Goal: Task Accomplishment & Management: Complete application form

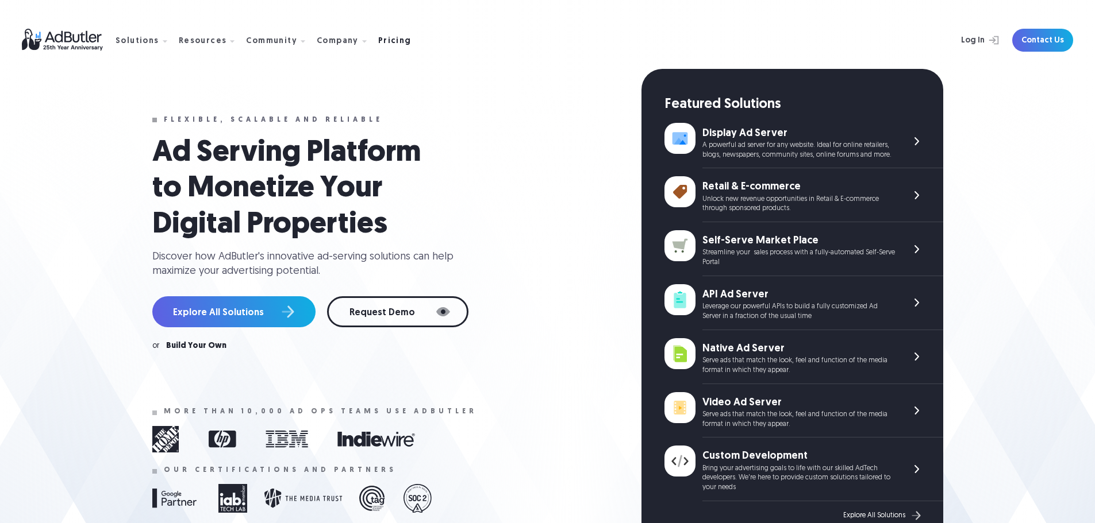
click at [382, 45] on div "Pricing" at bounding box center [394, 41] width 33 height 8
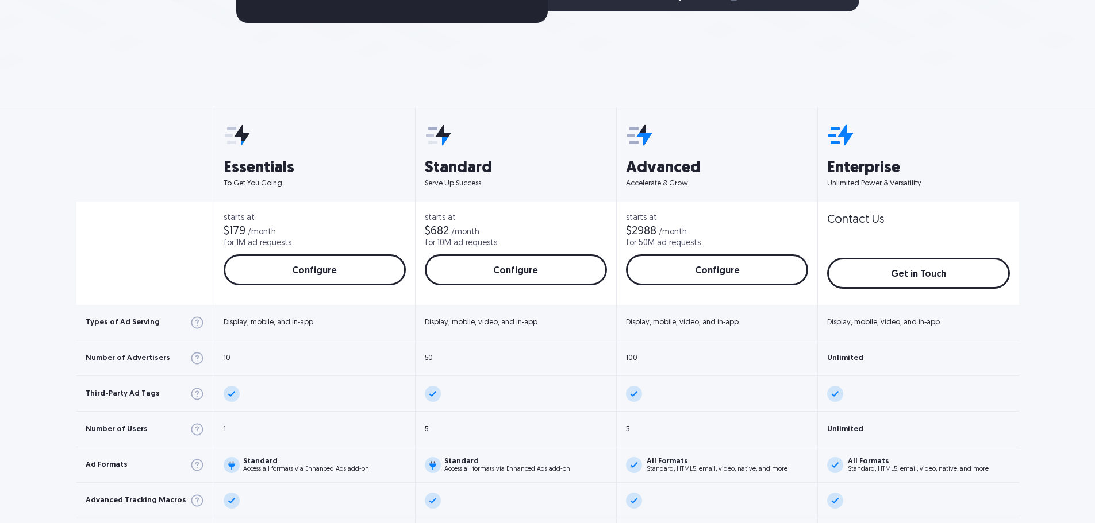
scroll to position [345, 0]
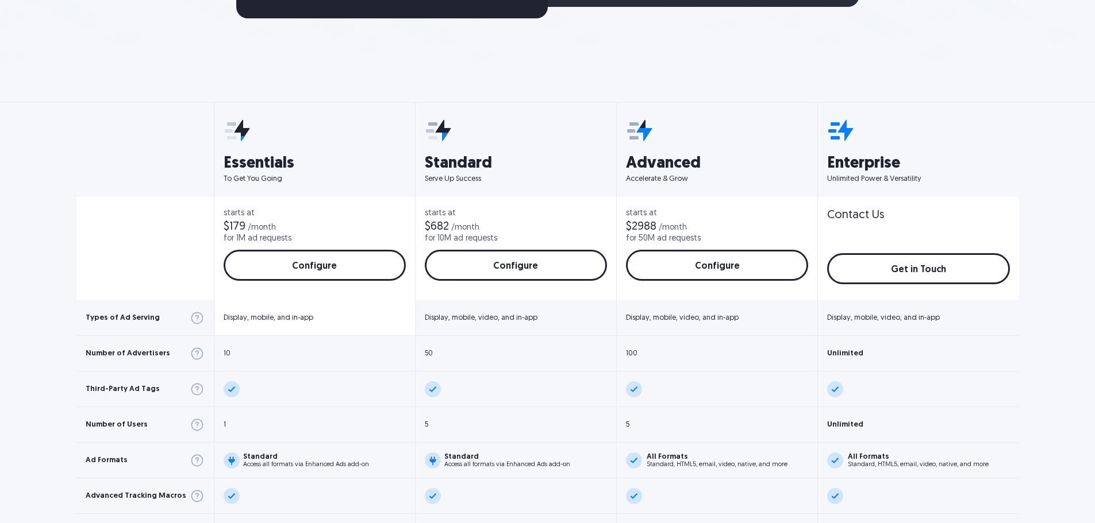
click at [266, 318] on div "Display, mobile, and in-app" at bounding box center [269, 317] width 90 height 7
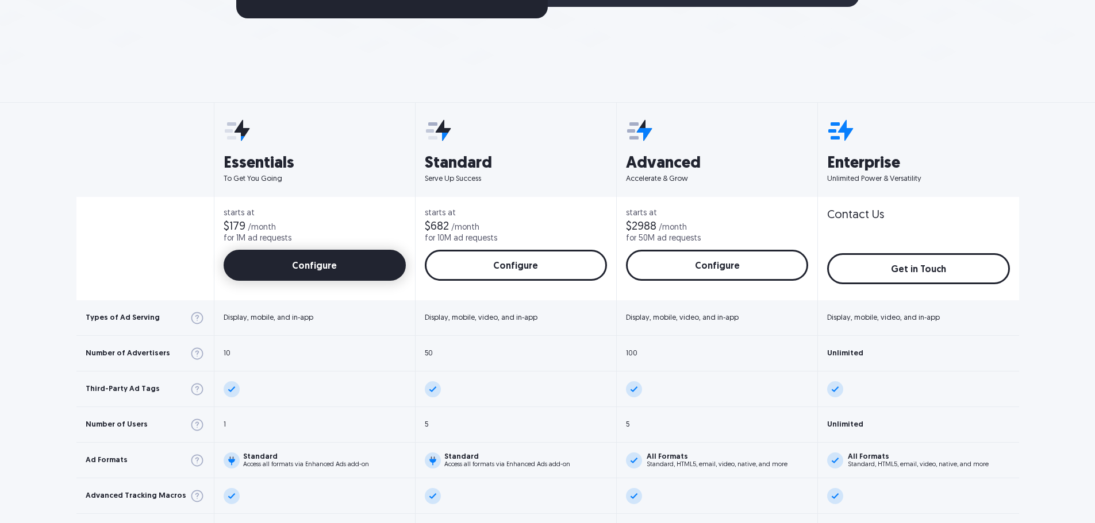
click at [322, 272] on link "Configure" at bounding box center [315, 265] width 182 height 31
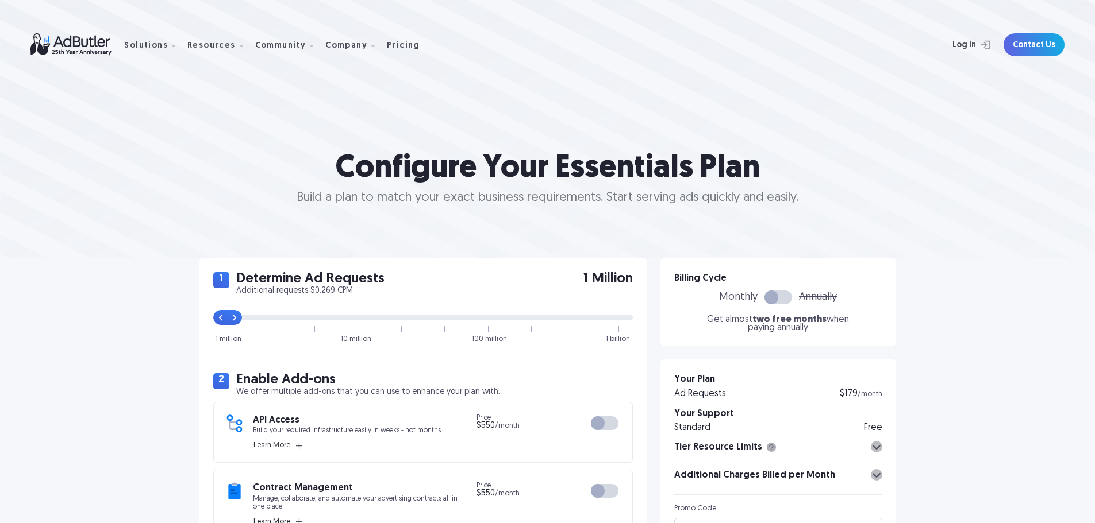
drag, startPoint x: 355, startPoint y: 317, endPoint x: 232, endPoint y: 319, distance: 123.0
type input "0"
click at [232, 319] on input "range" at bounding box center [422, 318] width 419 height 6
click at [779, 299] on div at bounding box center [778, 298] width 28 height 14
click at [764, 299] on div at bounding box center [778, 298] width 28 height 14
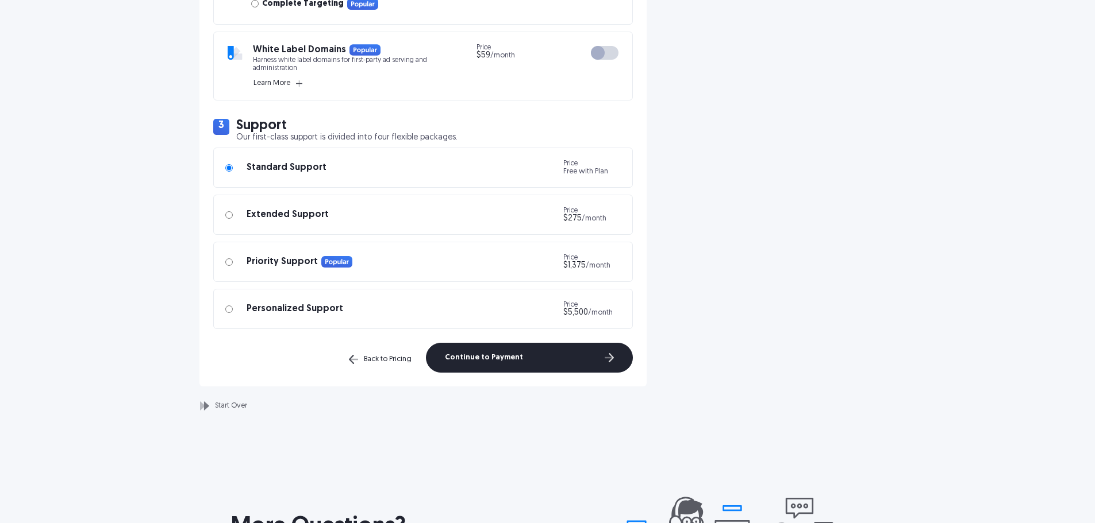
scroll to position [919, 0]
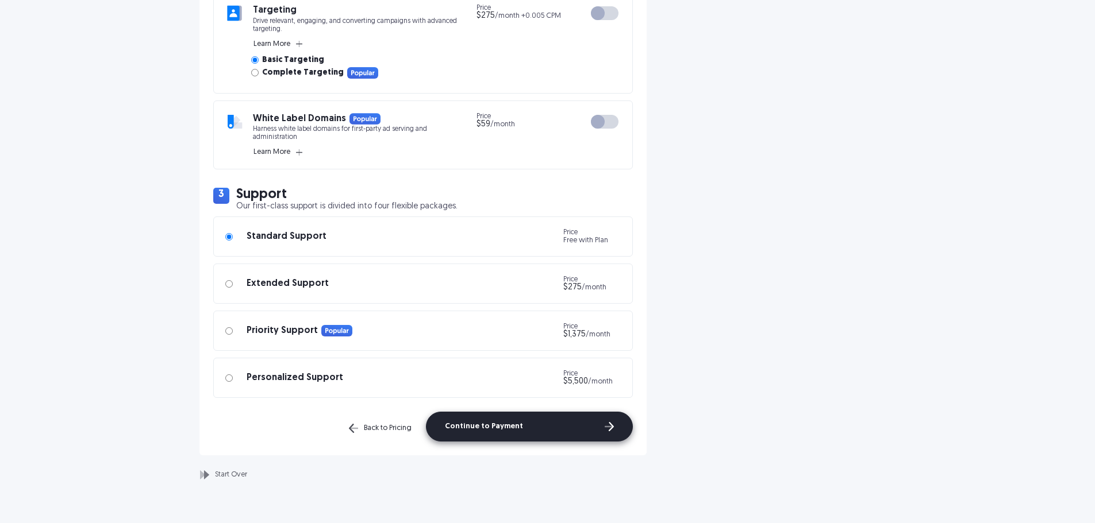
click at [615, 433] on button "Continue to Payment" at bounding box center [529, 427] width 207 height 30
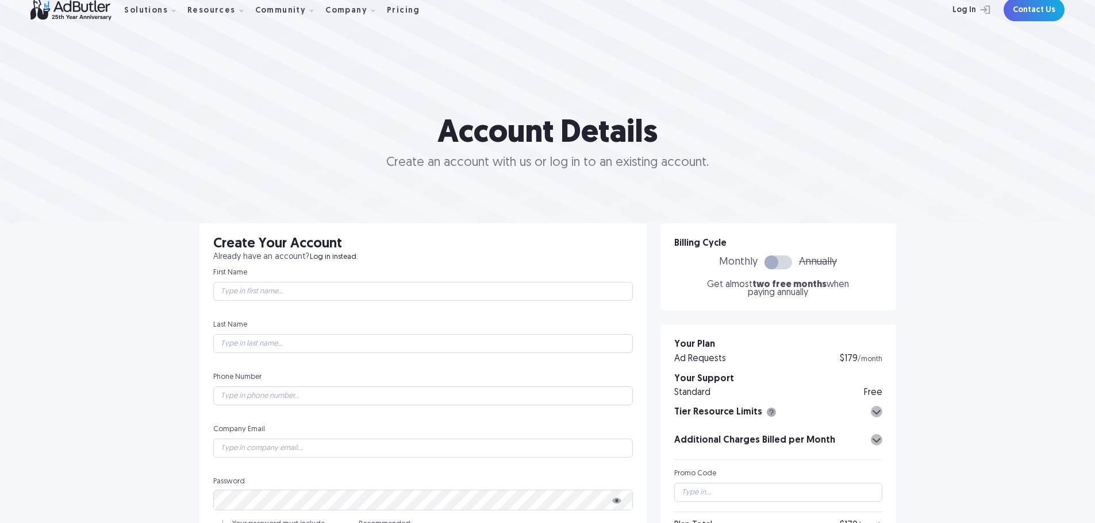
scroll to position [0, 0]
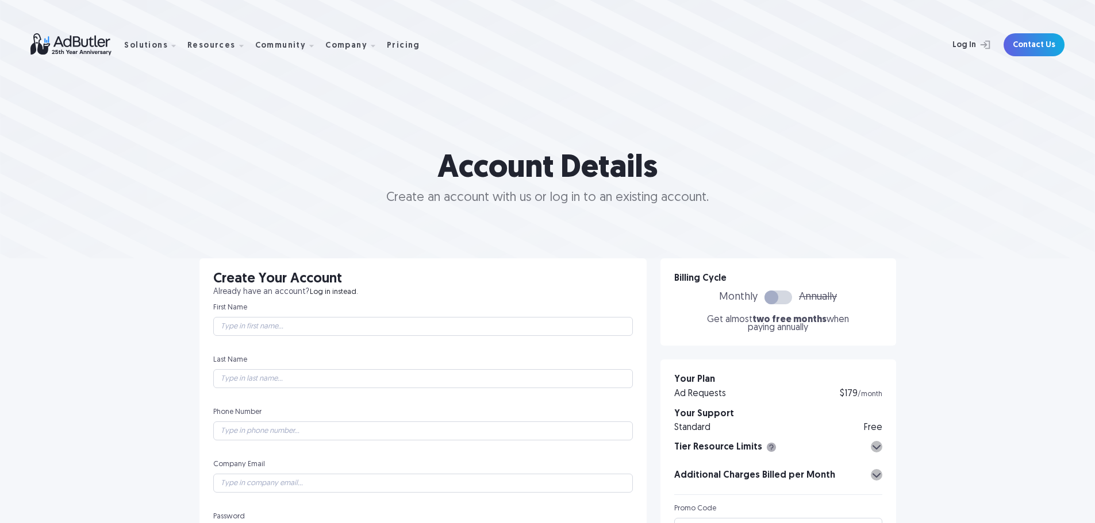
click at [780, 292] on div at bounding box center [778, 298] width 28 height 14
click at [1052, 47] on link "Contact Us" at bounding box center [1033, 44] width 61 height 23
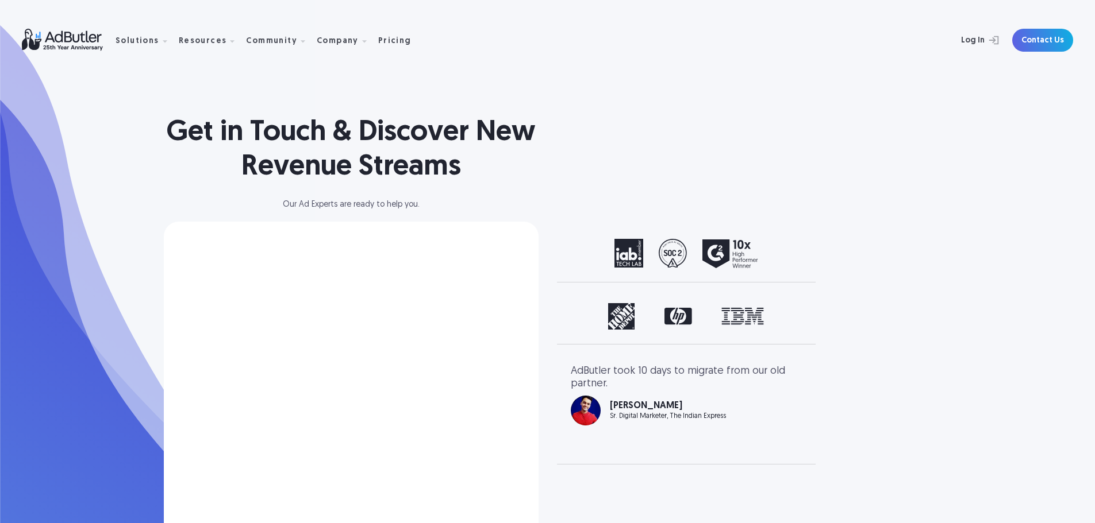
select select "North America"
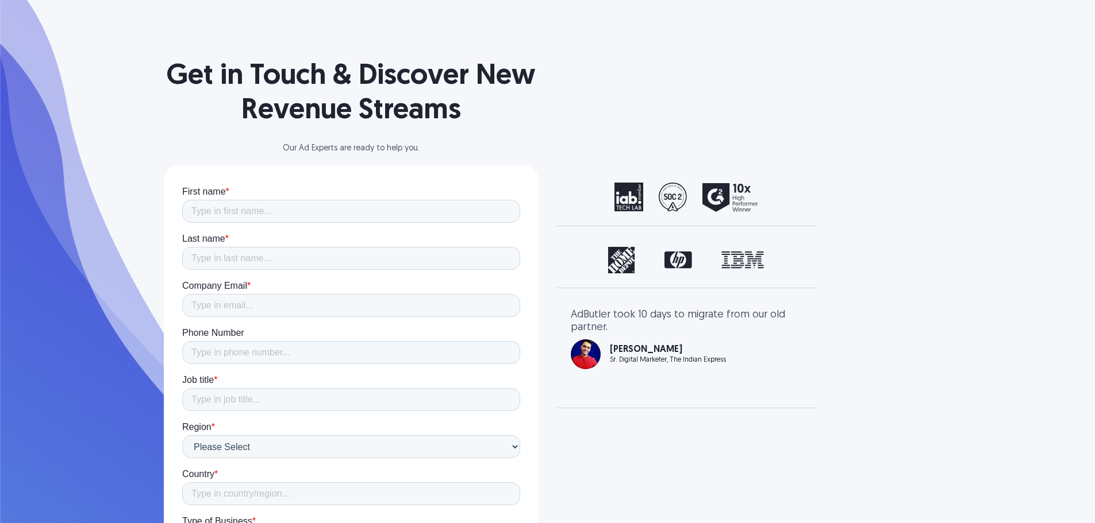
scroll to position [172, 0]
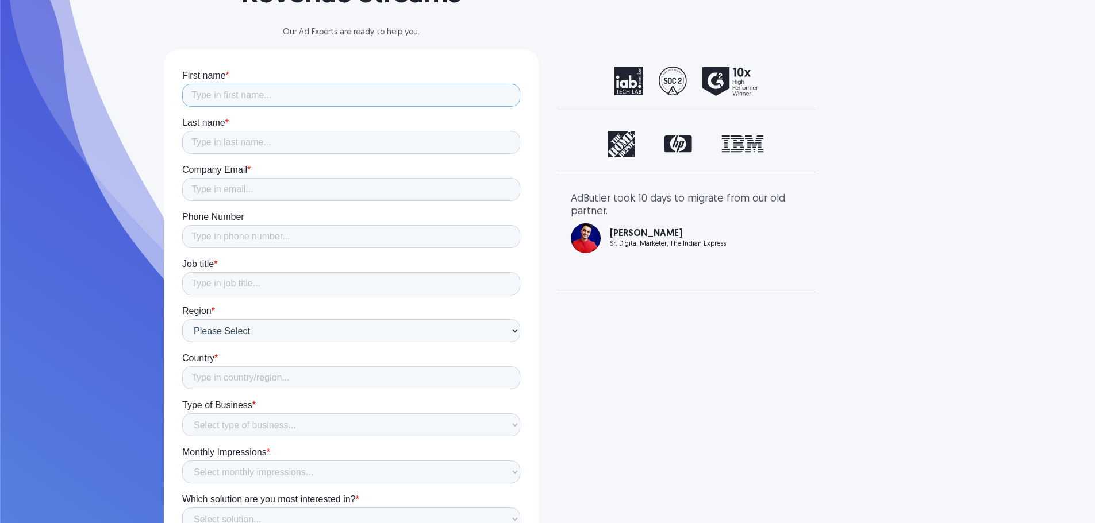
click at [437, 94] on input "First name *" at bounding box center [351, 95] width 338 height 23
type input "Vahid"
type input "Bahai"
type input "bahai.vahid6@gmail.com"
type input "14042732297"
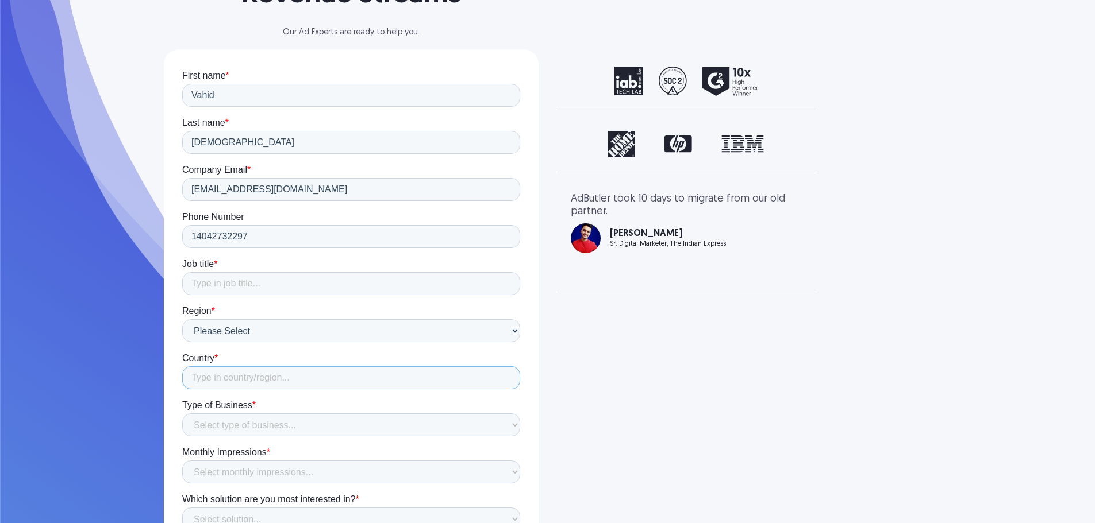
type input "[GEOGRAPHIC_DATA]"
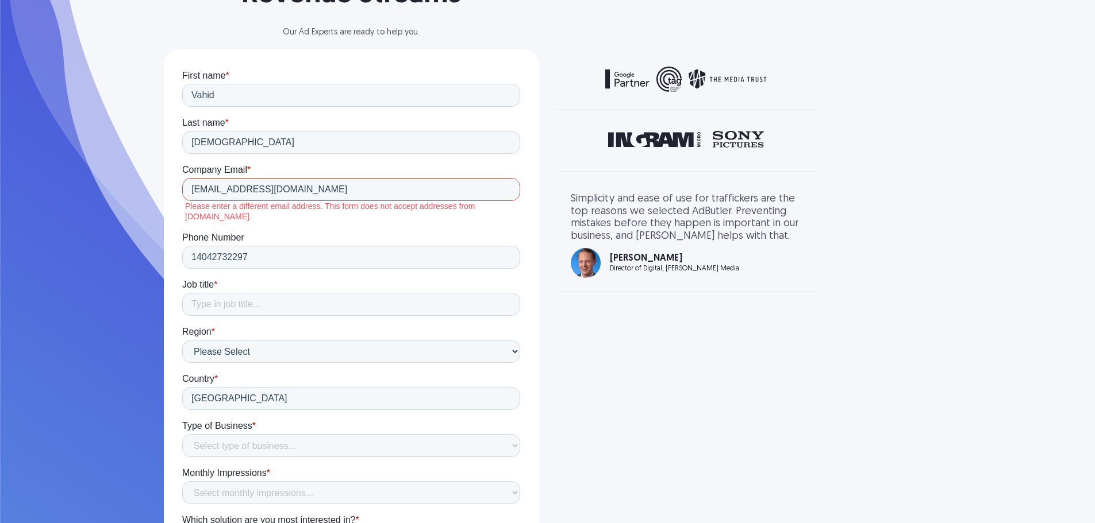
drag, startPoint x: 303, startPoint y: 187, endPoint x: 188, endPoint y: 191, distance: 115.6
click at [188, 191] on input "[EMAIL_ADDRESS][DOMAIN_NAME]" at bounding box center [351, 189] width 338 height 23
click at [177, 191] on div "First Name Last Name Company Email Company Your Job Title Location Type of Busi…" at bounding box center [351, 368] width 375 height 639
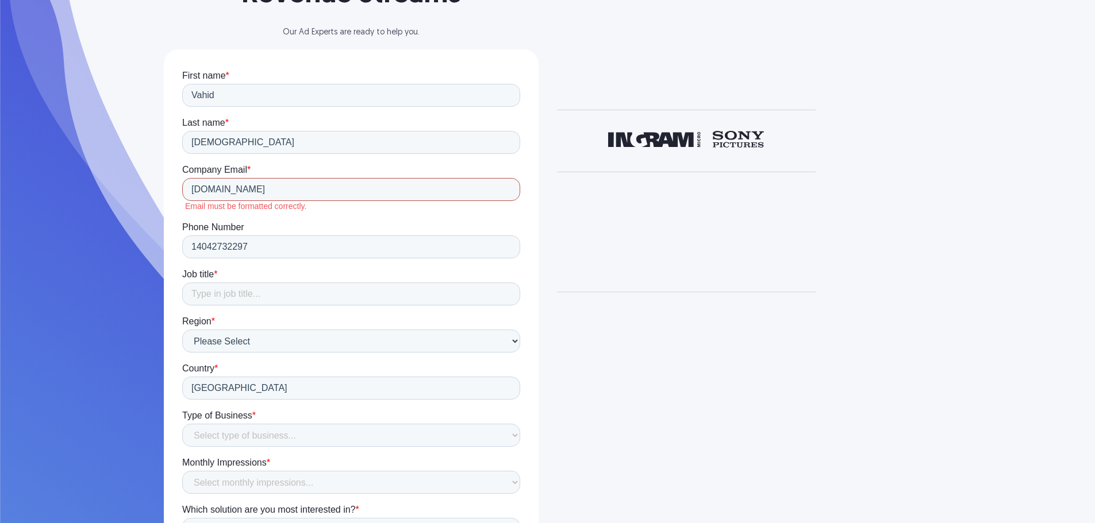
click at [190, 190] on input "themakereadypro.com" at bounding box center [351, 189] width 338 height 23
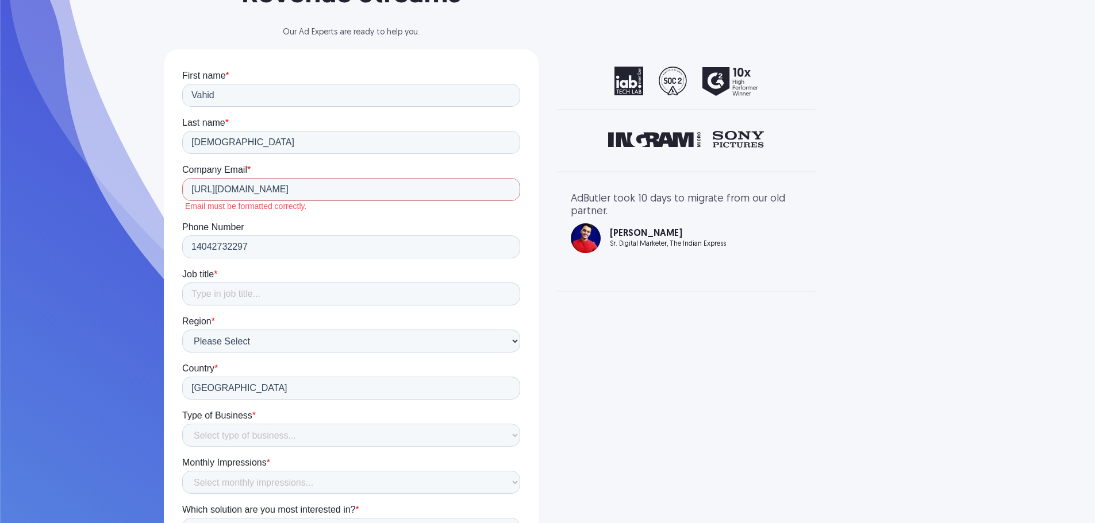
click at [308, 213] on form "First name * Vahid Last name * Bahai Company Email * http://www.themakereadypro…" at bounding box center [351, 363] width 338 height 587
click at [361, 192] on input "http://www.themakereadypro.com" at bounding box center [351, 189] width 338 height 23
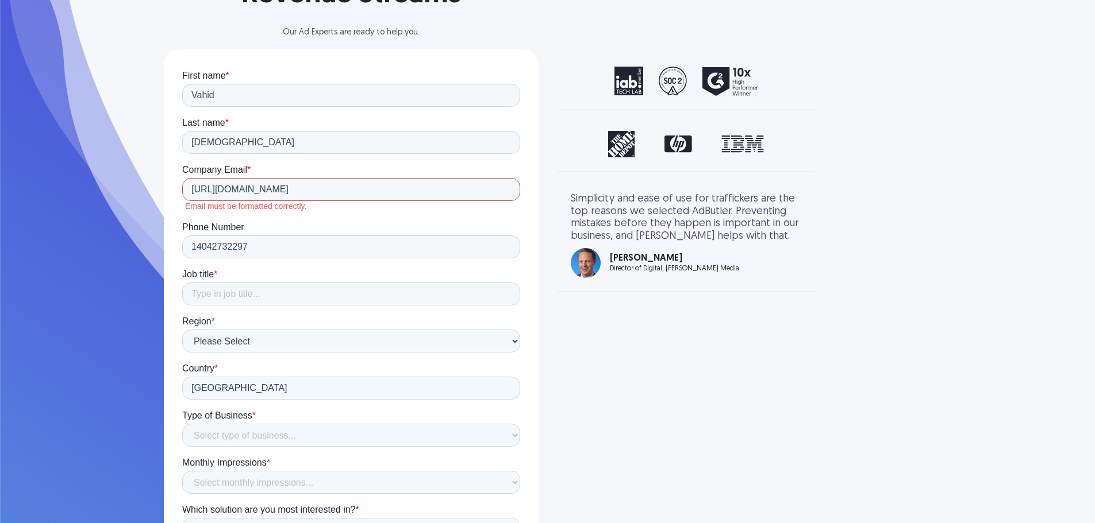
drag, startPoint x: 213, startPoint y: 186, endPoint x: 171, endPoint y: 193, distance: 42.6
click at [182, 193] on html "First name * Vahid Last name * Bahai Company Email * http://www.themakereadypro…" at bounding box center [351, 369] width 338 height 598
click at [261, 223] on label "Phone Number" at bounding box center [351, 227] width 338 height 11
click at [261, 236] on input "14042732297" at bounding box center [351, 247] width 338 height 23
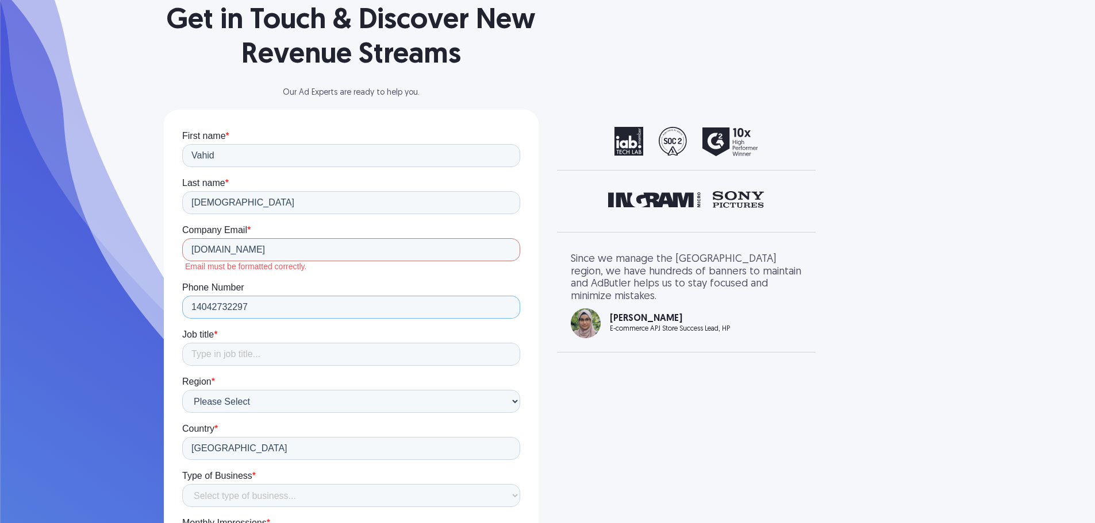
scroll to position [115, 0]
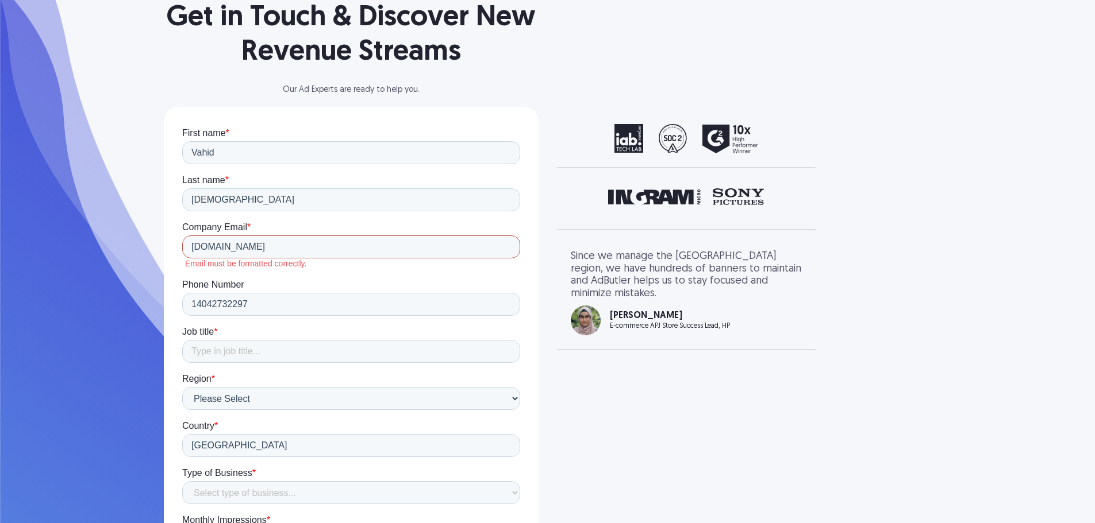
drag, startPoint x: 309, startPoint y: 248, endPoint x: 346, endPoint y: 378, distance: 135.3
click at [182, 256] on html "First name * Vahid Last name * Bahai Company Email * www.themakereadypro.com Em…" at bounding box center [351, 427] width 338 height 598
click at [198, 245] on input "refentv.com" at bounding box center [351, 247] width 338 height 23
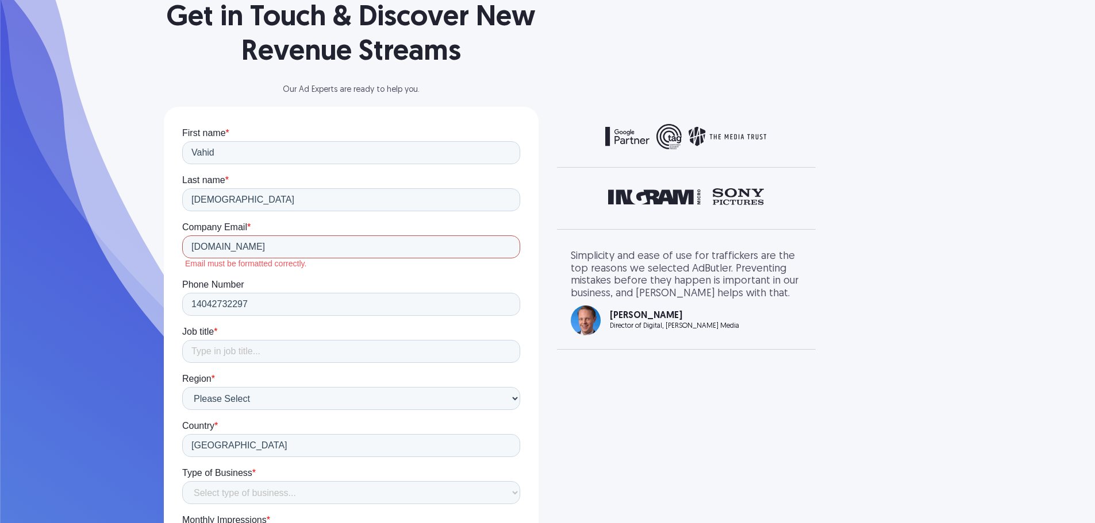
click at [193, 246] on input "redfentv.com" at bounding box center [351, 247] width 338 height 23
click at [190, 246] on input "redfentv.com" at bounding box center [351, 247] width 338 height 23
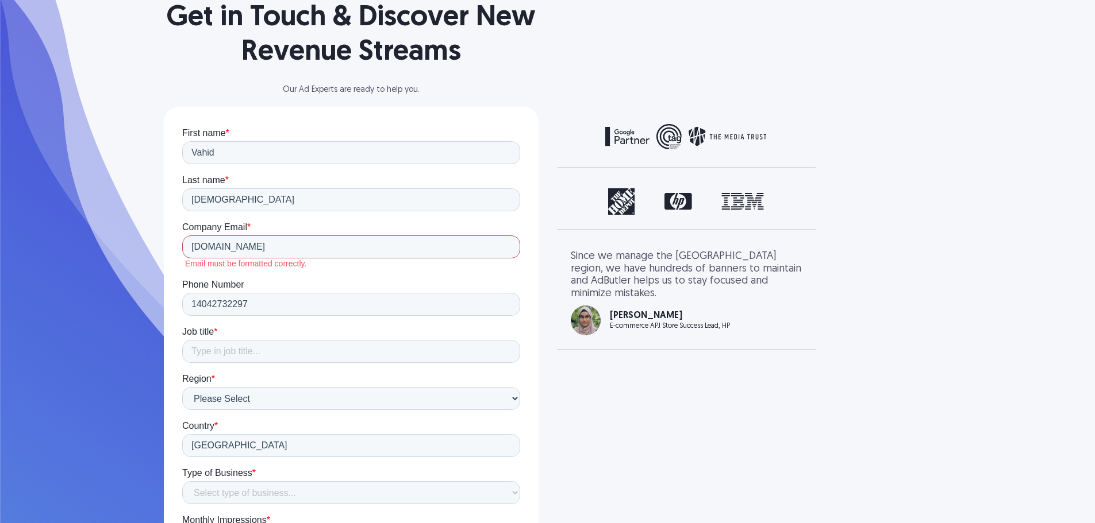
click at [192, 245] on input "www.redfentv.com" at bounding box center [351, 247] width 338 height 23
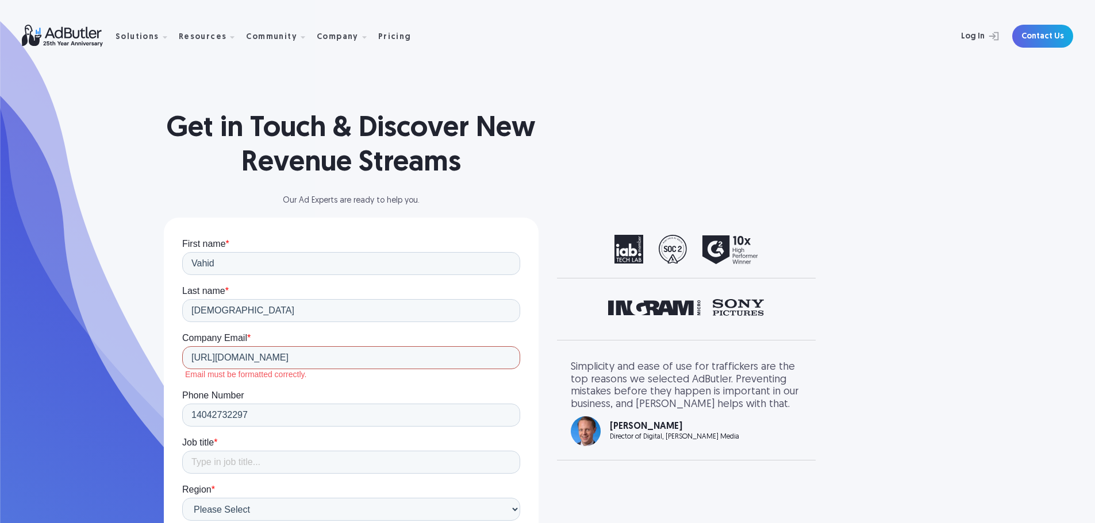
scroll to position [0, 0]
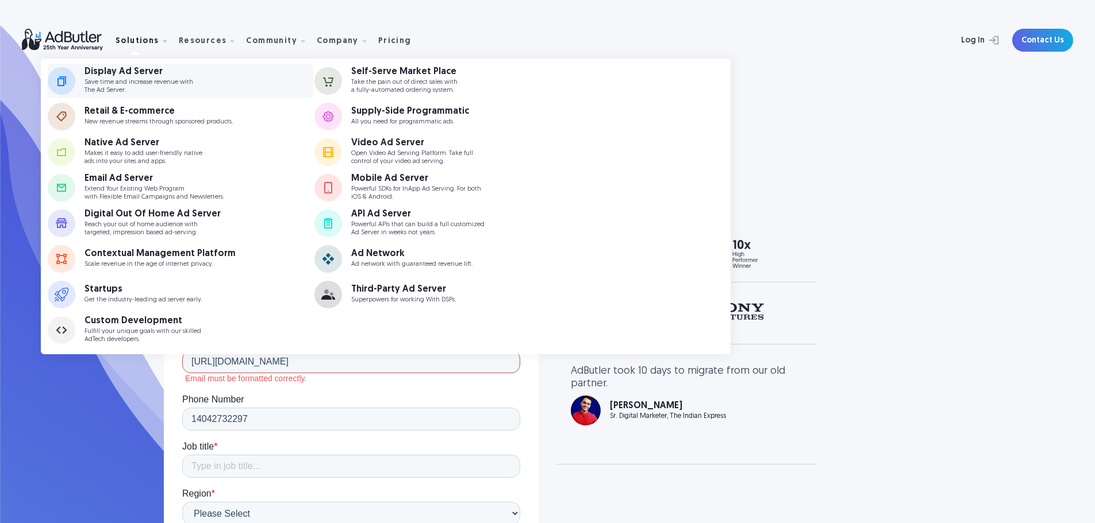
type input "http://www.redfentv.com"
click at [117, 82] on p "Save time and increase revenue with The Ad Server." at bounding box center [138, 86] width 109 height 15
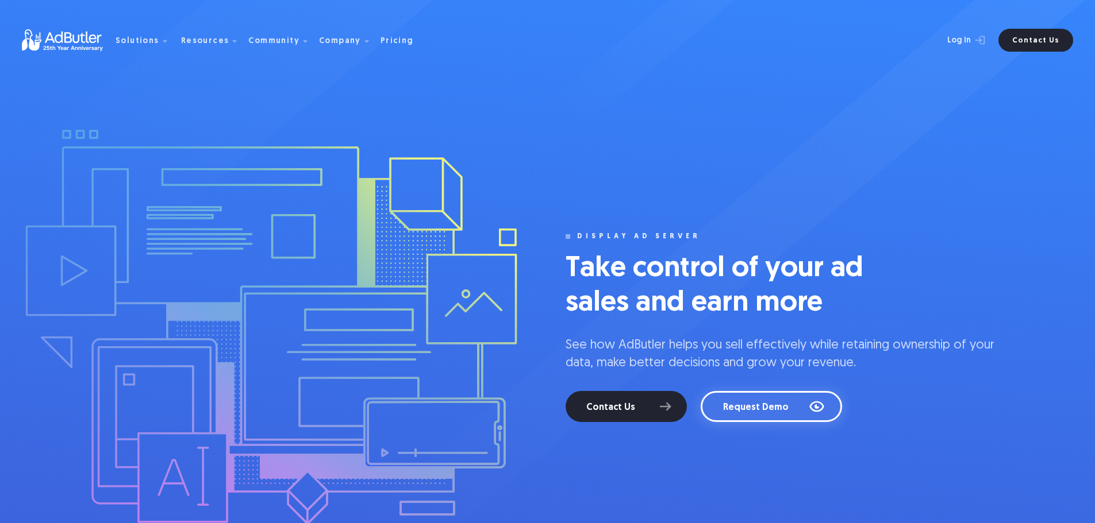
click at [783, 398] on link "Request Demo" at bounding box center [770, 406] width 141 height 31
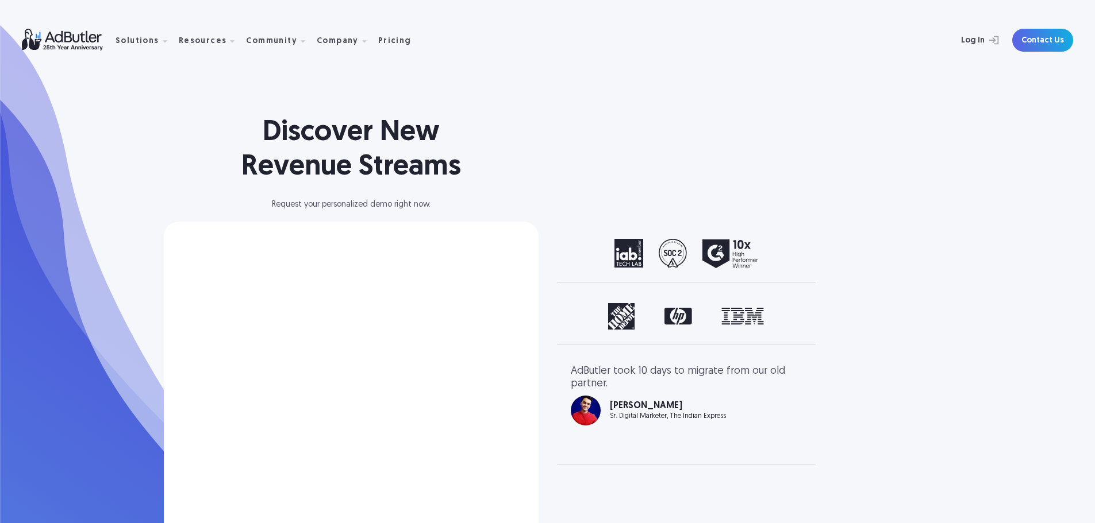
select select "North America"
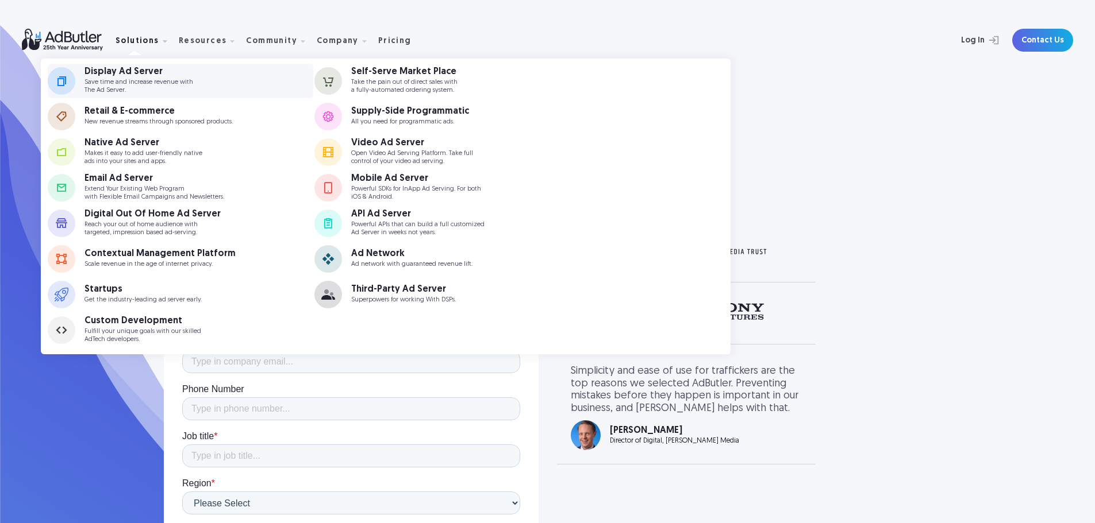
click at [129, 76] on div "Display Ad Server" at bounding box center [138, 71] width 109 height 9
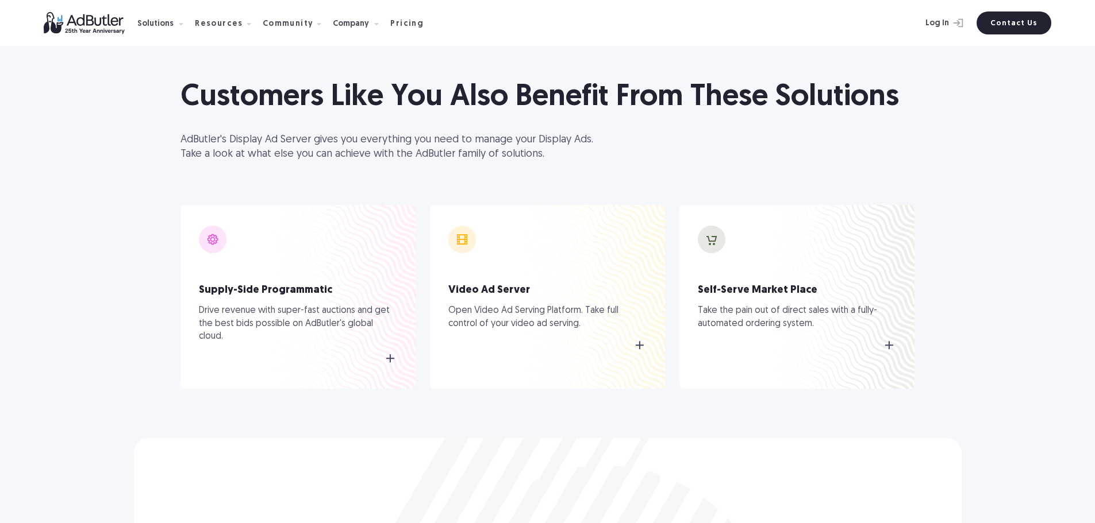
scroll to position [6435, 0]
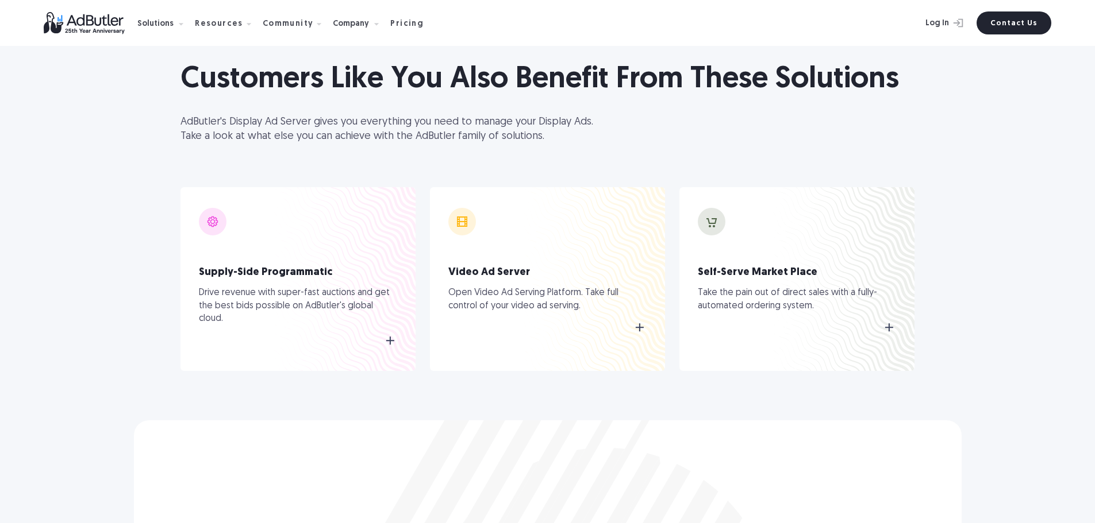
click at [644, 324] on img at bounding box center [640, 328] width 14 height 14
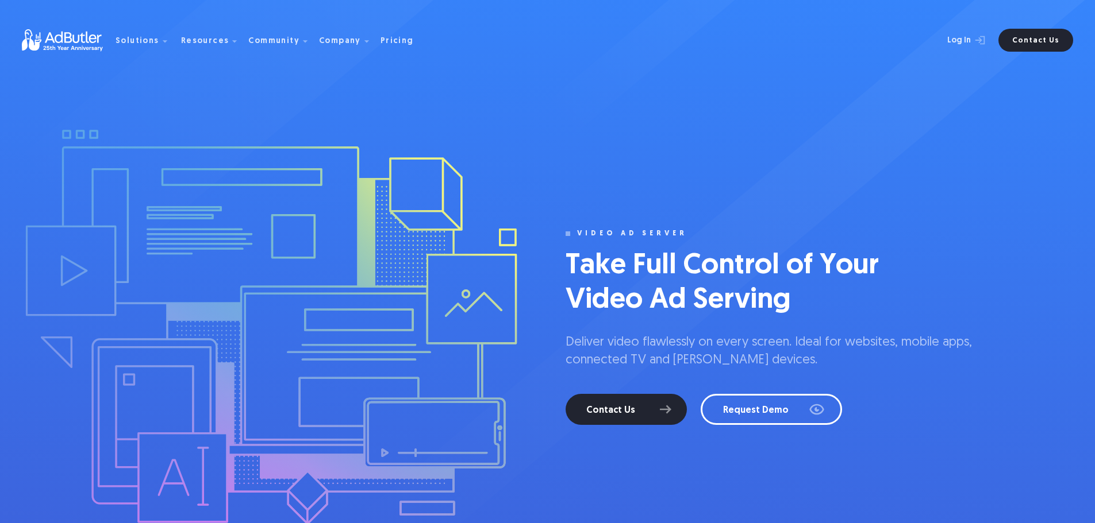
click at [653, 411] on link "Contact Us" at bounding box center [625, 409] width 121 height 31
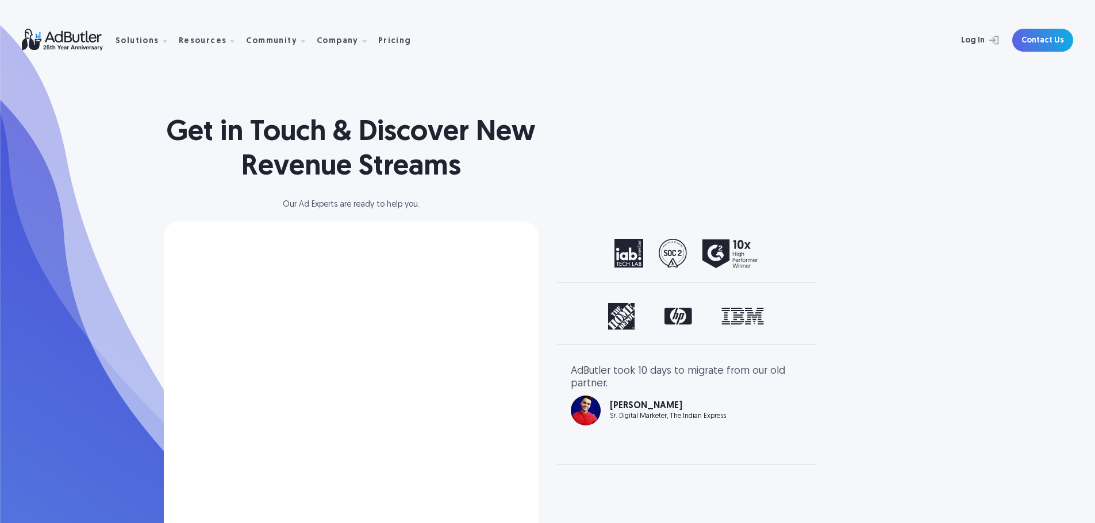
select select "[GEOGRAPHIC_DATA]"
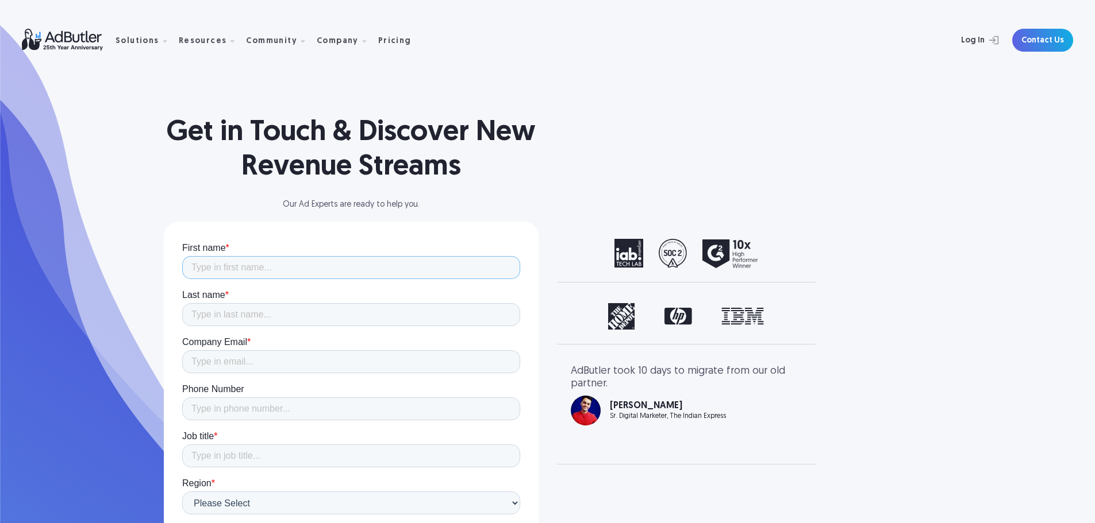
click at [279, 272] on input "First name *" at bounding box center [351, 267] width 338 height 23
type input "Vahid"
type input "[DEMOGRAPHIC_DATA]"
type input "[EMAIL_ADDRESS][DOMAIN_NAME]"
type input "14042732297"
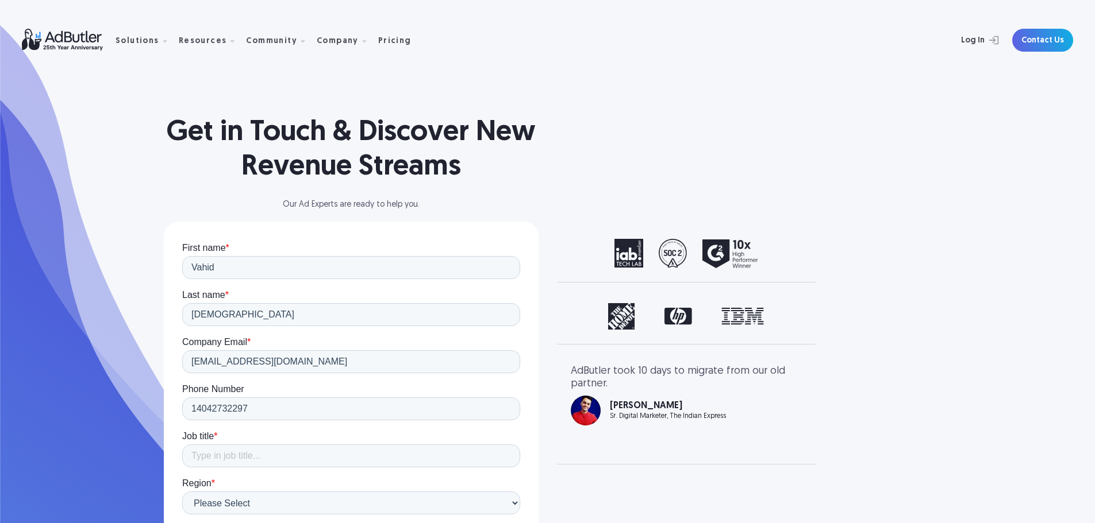
type input "[GEOGRAPHIC_DATA]"
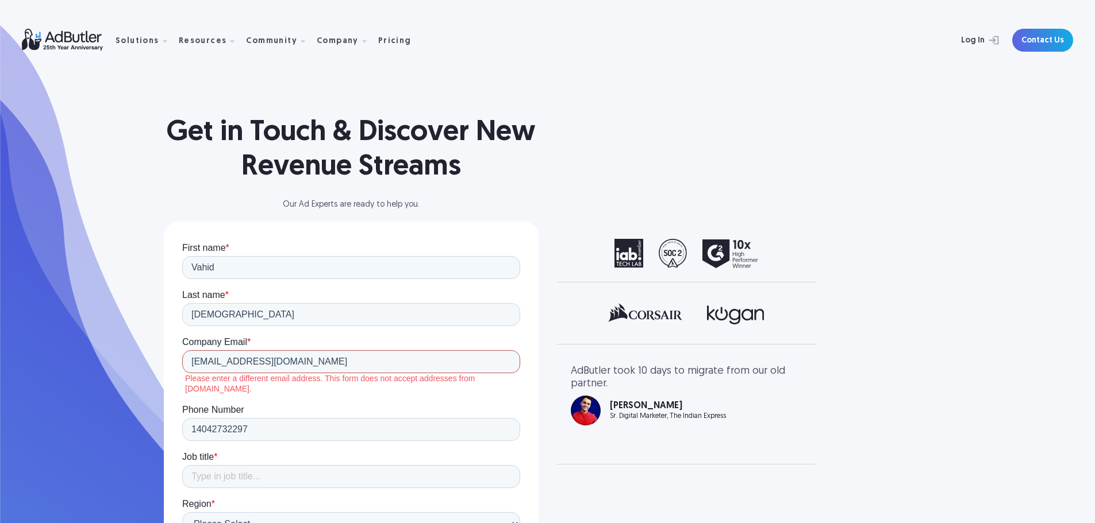
drag, startPoint x: 328, startPoint y: 361, endPoint x: 186, endPoint y: 370, distance: 142.8
click at [186, 370] on input "[EMAIL_ADDRESS][DOMAIN_NAME]" at bounding box center [351, 362] width 338 height 23
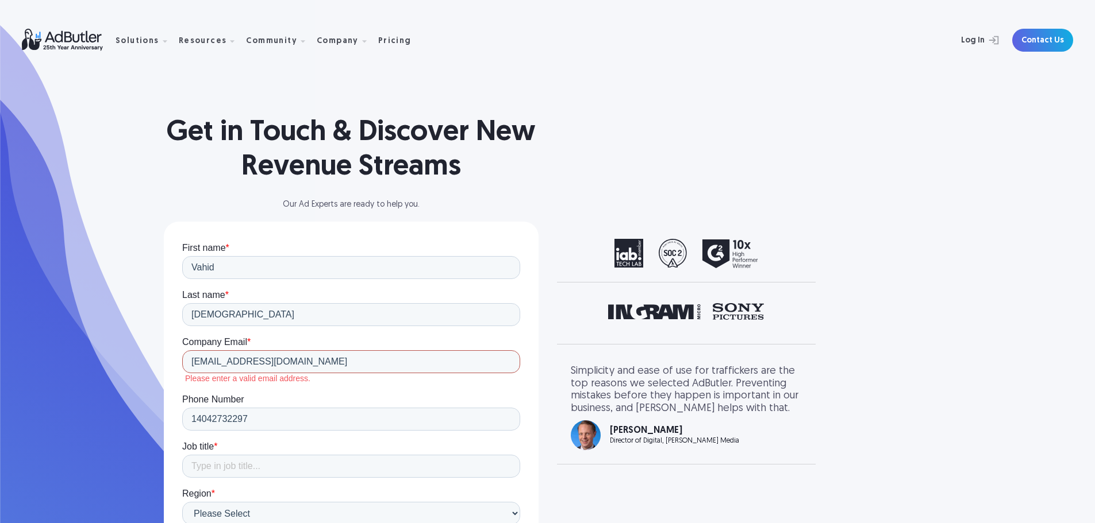
click at [190, 365] on input "vahid.bahai@assitliving.com" at bounding box center [351, 362] width 338 height 23
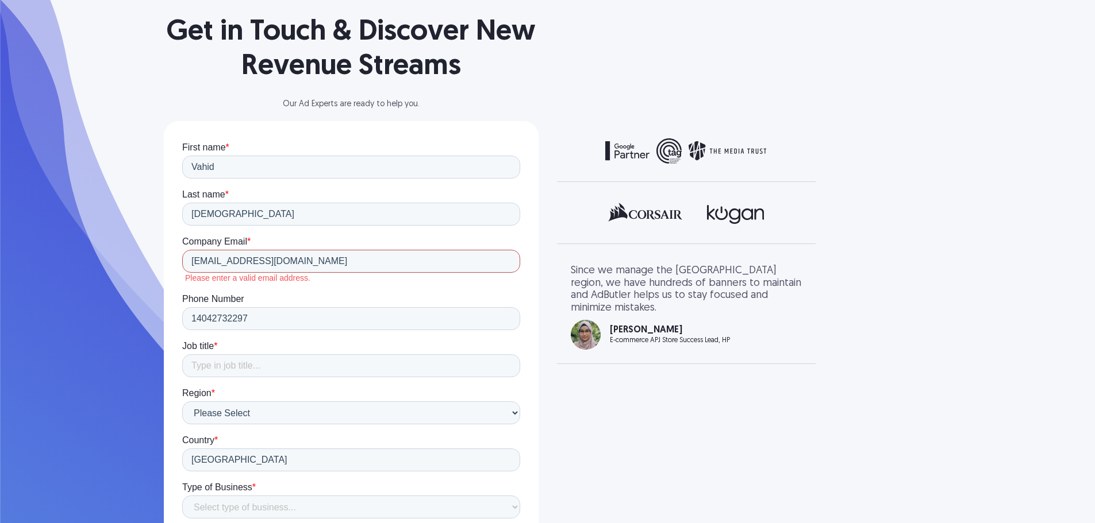
scroll to position [115, 0]
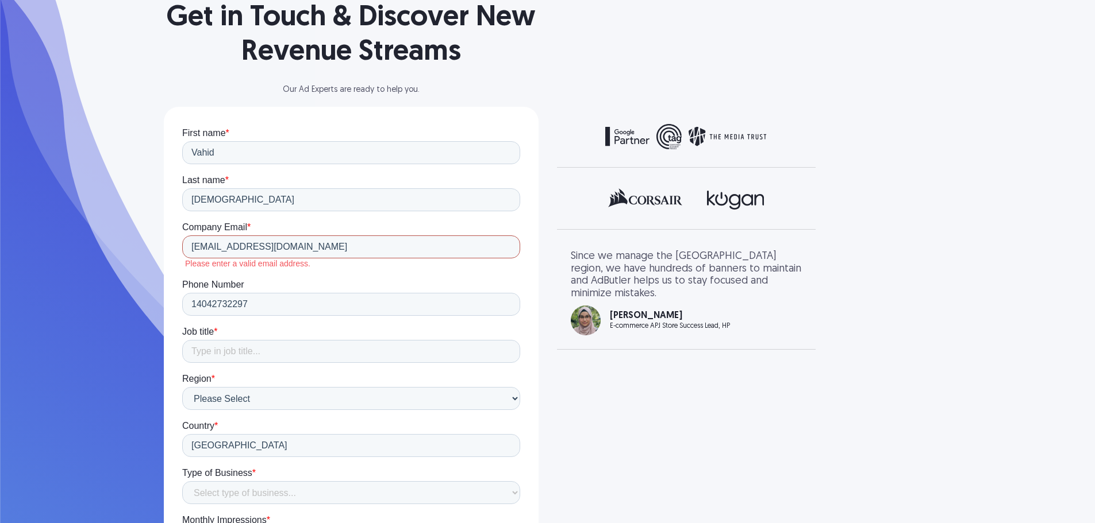
type input "www.vahid.bahai@assitliving.com"
click at [287, 344] on input "Job title *" at bounding box center [351, 351] width 338 height 23
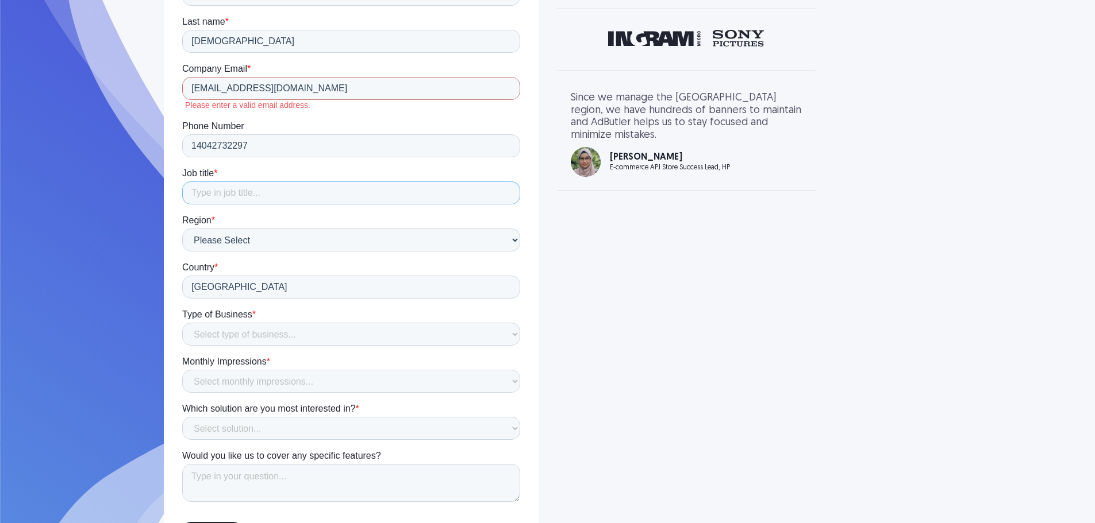
scroll to position [287, 0]
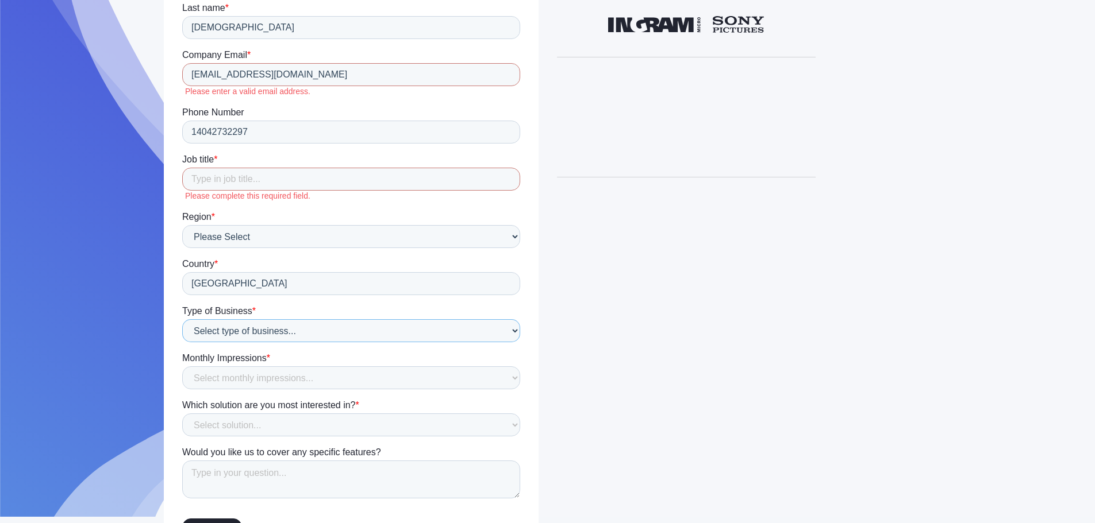
click at [293, 323] on select "Select type of business... Publisher Advertiser Brand Agency Network SSP DSP Ex…" at bounding box center [351, 330] width 338 height 23
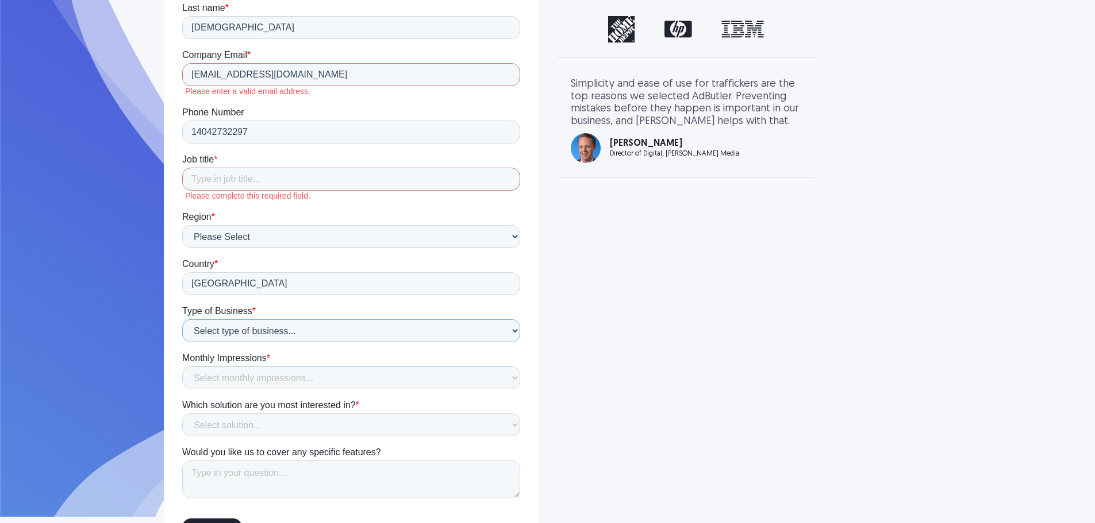
select select "Network"
click at [182, 342] on select "Select type of business... Publisher Advertiser Brand Agency Network SSP DSP Ex…" at bounding box center [351, 330] width 338 height 23
click at [240, 378] on select "Select monthly impressions... Less than 1 million 1 - 10 million 10 - 100 milli…" at bounding box center [351, 378] width 338 height 23
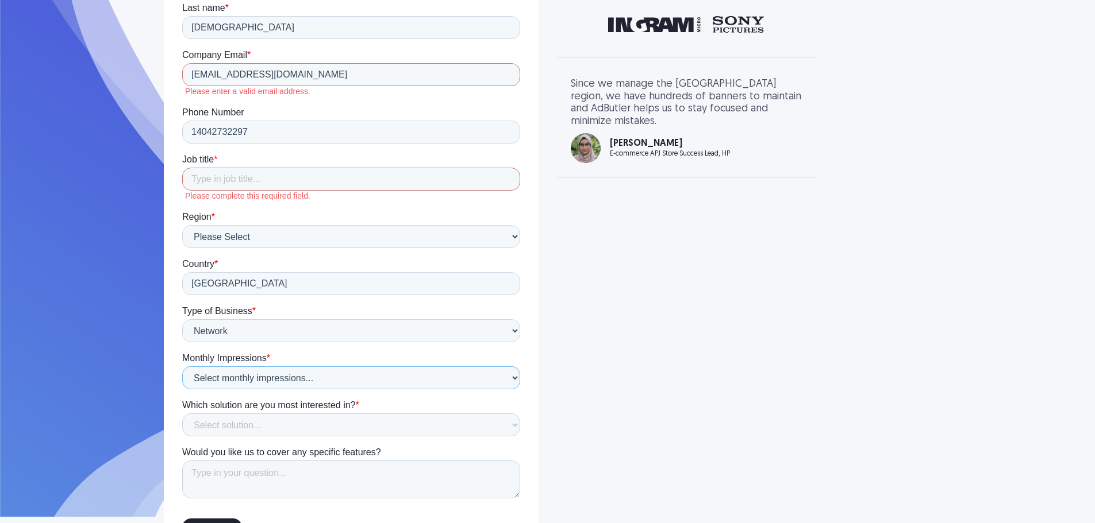
select select "Less than 1 million"
click at [182, 390] on select "Select monthly impressions... Less than 1 million 1 - 10 million 10 - 100 milli…" at bounding box center [351, 378] width 338 height 23
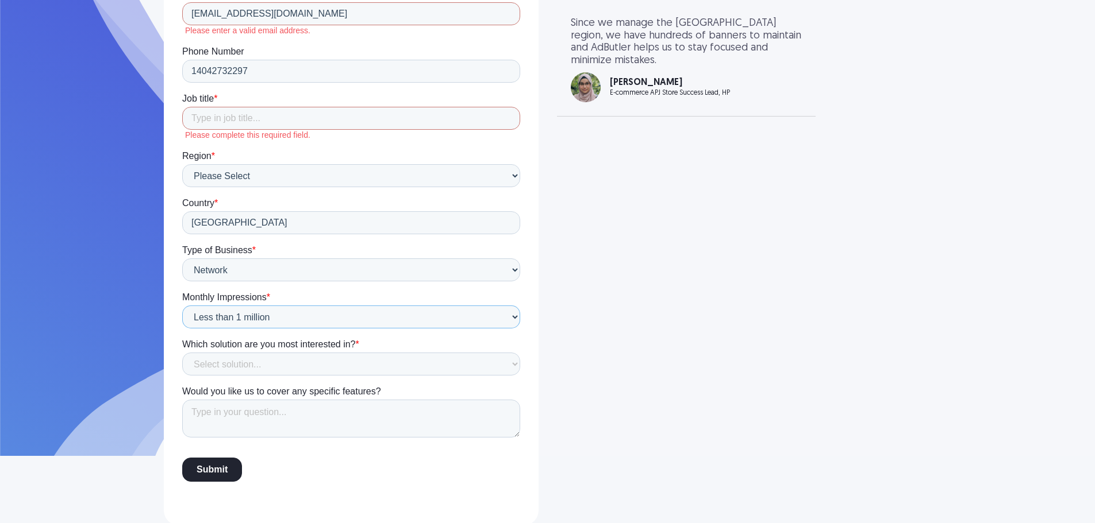
scroll to position [351, 0]
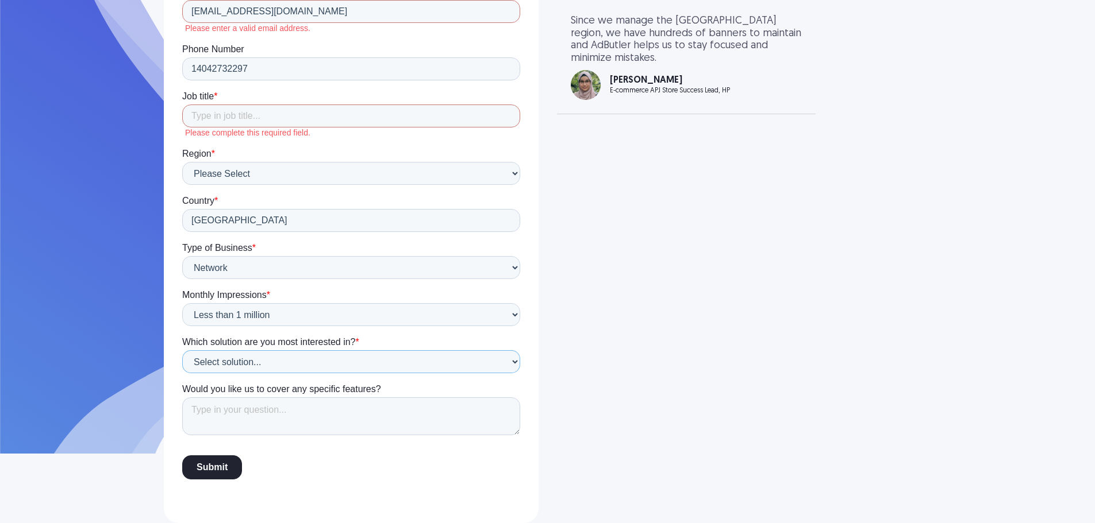
drag, startPoint x: 287, startPoint y: 295, endPoint x: 287, endPoint y: 359, distance: 63.2
click at [287, 359] on select "Select solution... Display Ad Server Supply-Side Programmatic Video Ad Server M…" at bounding box center [351, 362] width 338 height 23
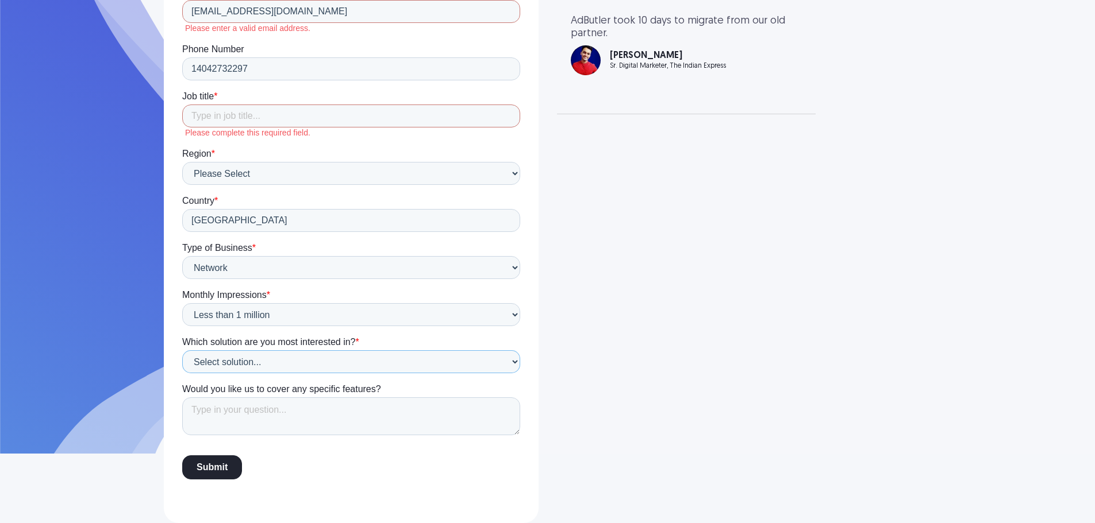
select select "Display Ad Server"
click at [182, 373] on select "Select solution... Display Ad Server Supply-Side Programmatic Video Ad Server M…" at bounding box center [351, 362] width 338 height 23
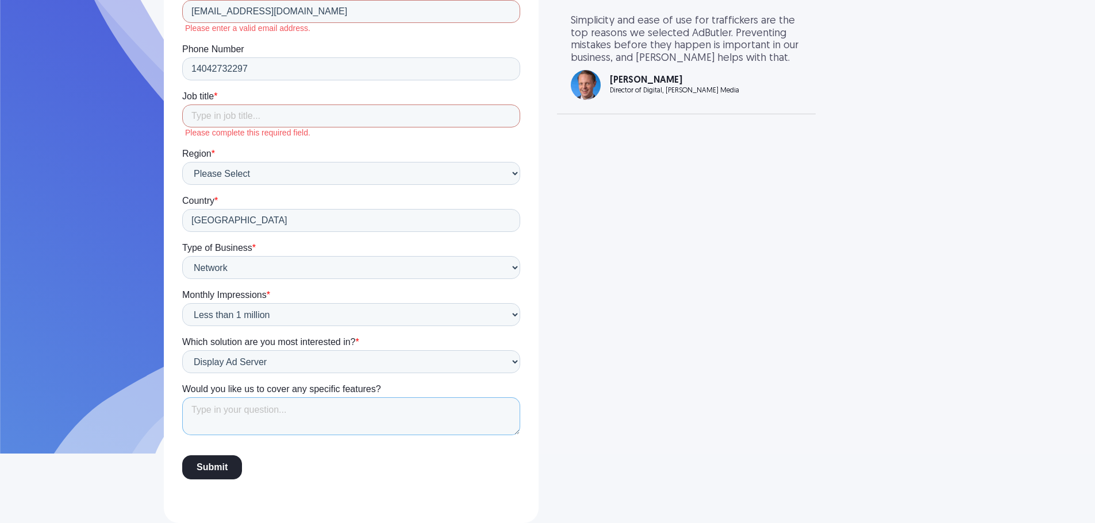
click at [251, 409] on textarea "Would you like us to cover any specific features?" at bounding box center [351, 417] width 338 height 38
drag, startPoint x: 256, startPoint y: 410, endPoint x: 287, endPoint y: 426, distance: 35.2
click at [287, 426] on textarea "streaming on striim network" at bounding box center [351, 417] width 338 height 38
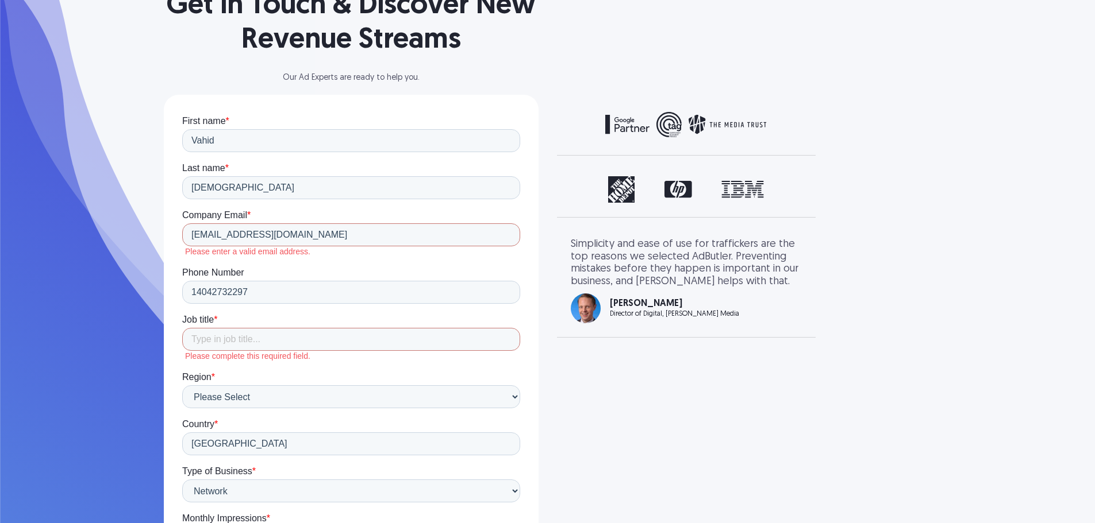
scroll to position [121, 0]
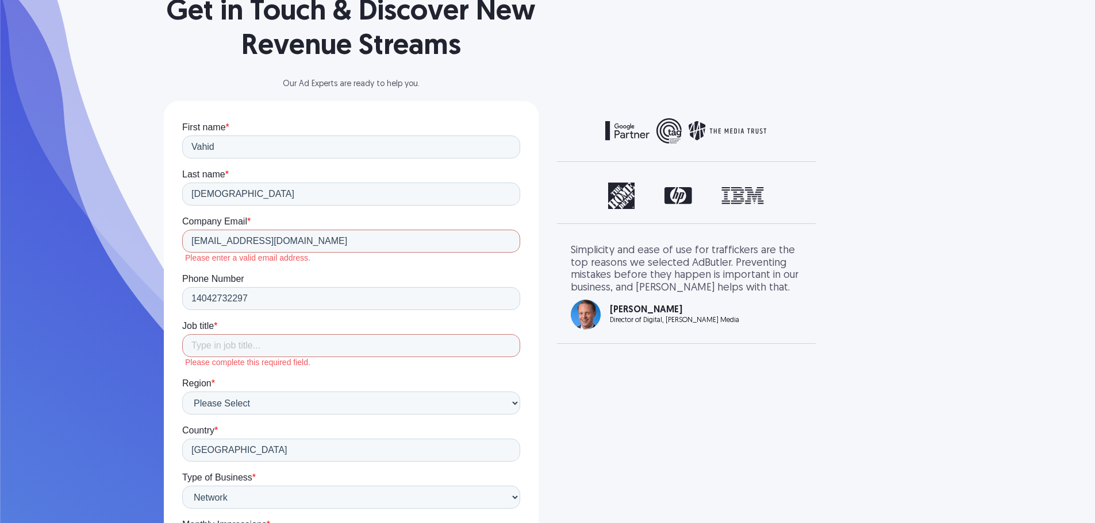
type textarea "streaming on striim network"
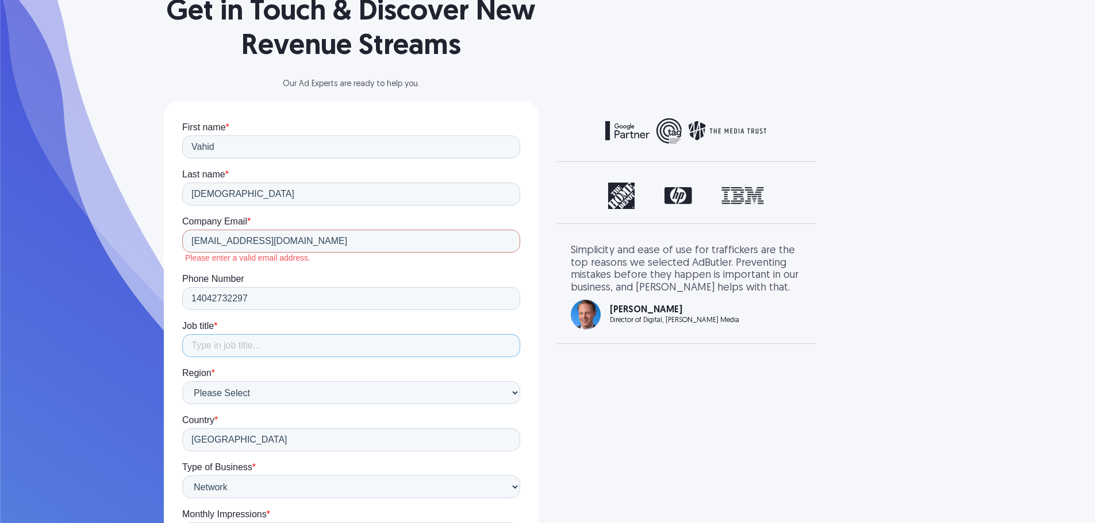
click at [278, 350] on input "Job title *" at bounding box center [351, 345] width 338 height 23
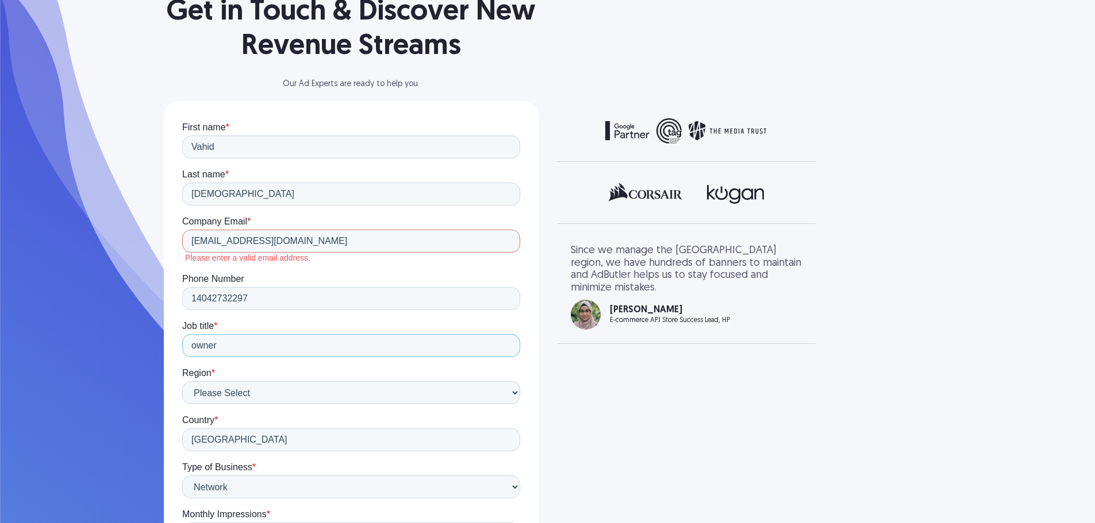
type input "owner"
drag, startPoint x: 363, startPoint y: 233, endPoint x: -1, endPoint y: 236, distance: 363.7
click at [182, 236] on html "First name * Vahid Last name * Bahai Company Email * www.vahid.bahai@assitlivin…" at bounding box center [351, 427] width 338 height 611
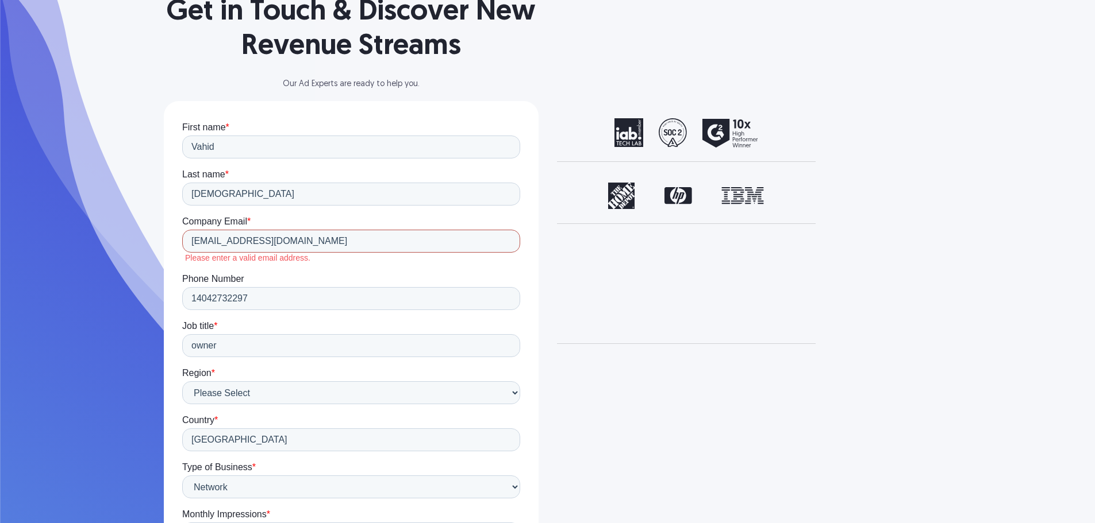
type input "vahid@rtedfentv.com"
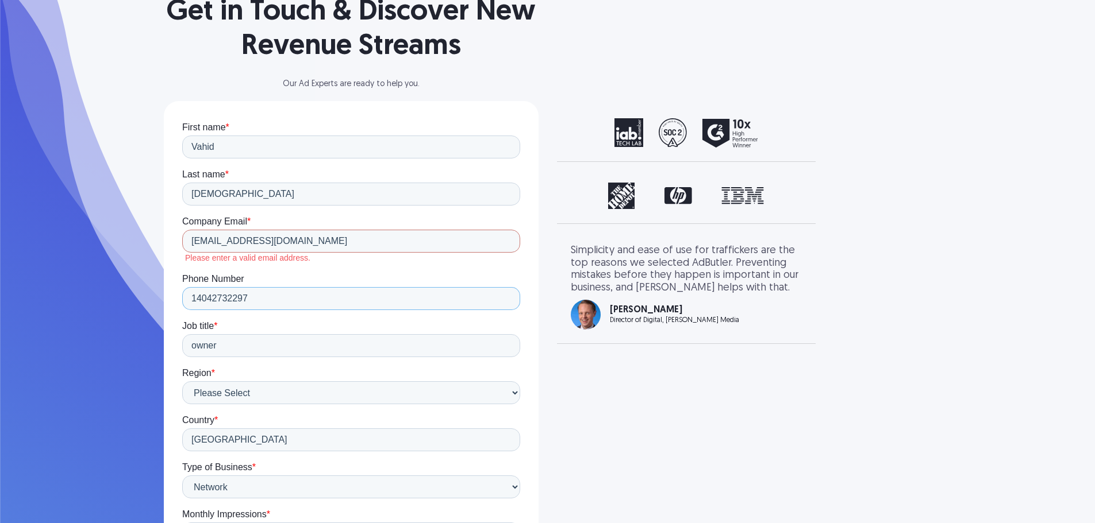
click at [269, 304] on input "14042732297" at bounding box center [351, 298] width 338 height 23
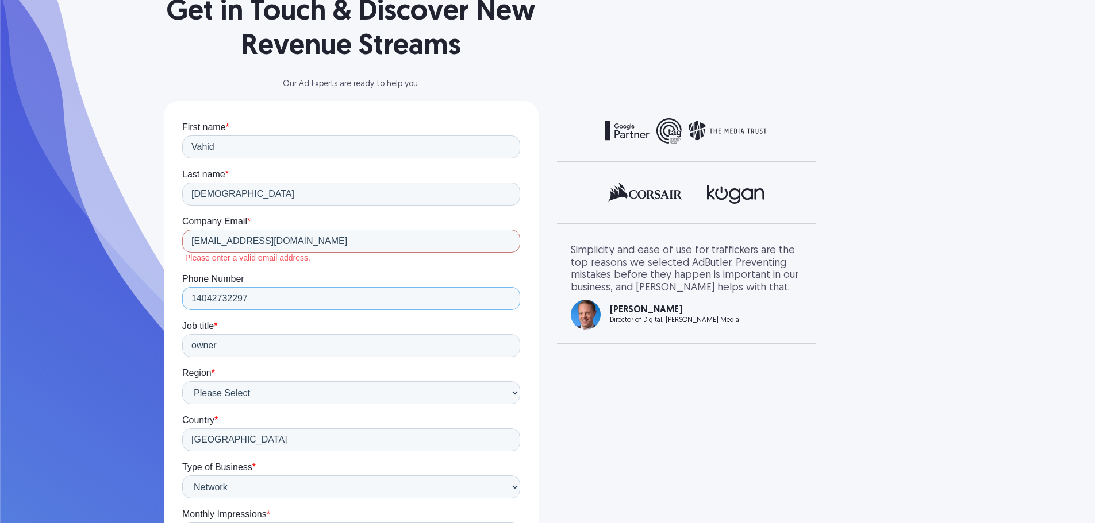
type input "14708834427"
click at [226, 240] on input "vahid@rtedfentv.com" at bounding box center [351, 241] width 338 height 23
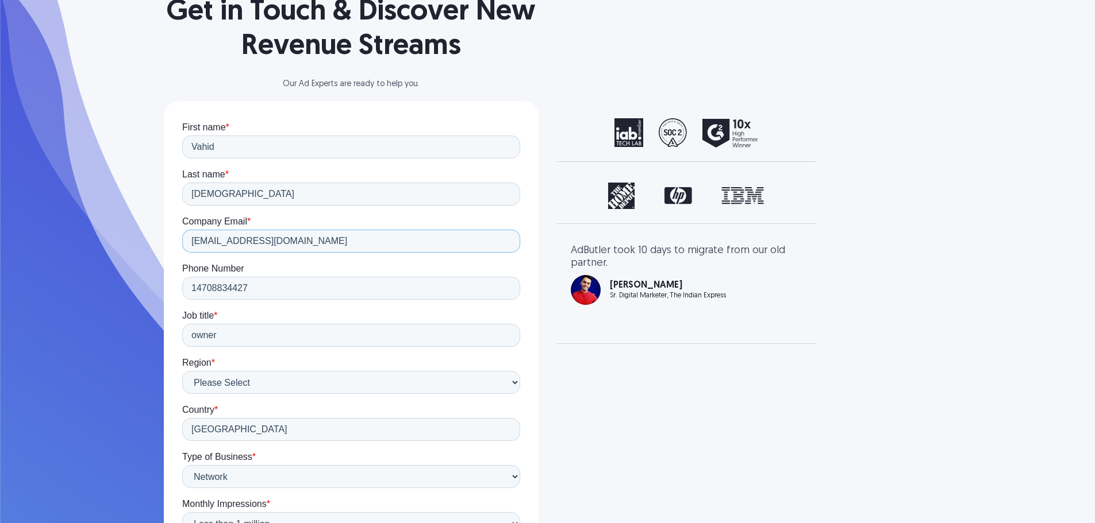
type input "vahid@redfentv.com"
click at [288, 276] on div "Phone Number 14708834427" at bounding box center [351, 281] width 338 height 37
click at [283, 290] on input "14708834427" at bounding box center [351, 288] width 338 height 23
click at [359, 351] on form "First name * Vahid Last name * Bahai Company Email * vahid@redfentv.com Phone N…" at bounding box center [351, 410] width 338 height 577
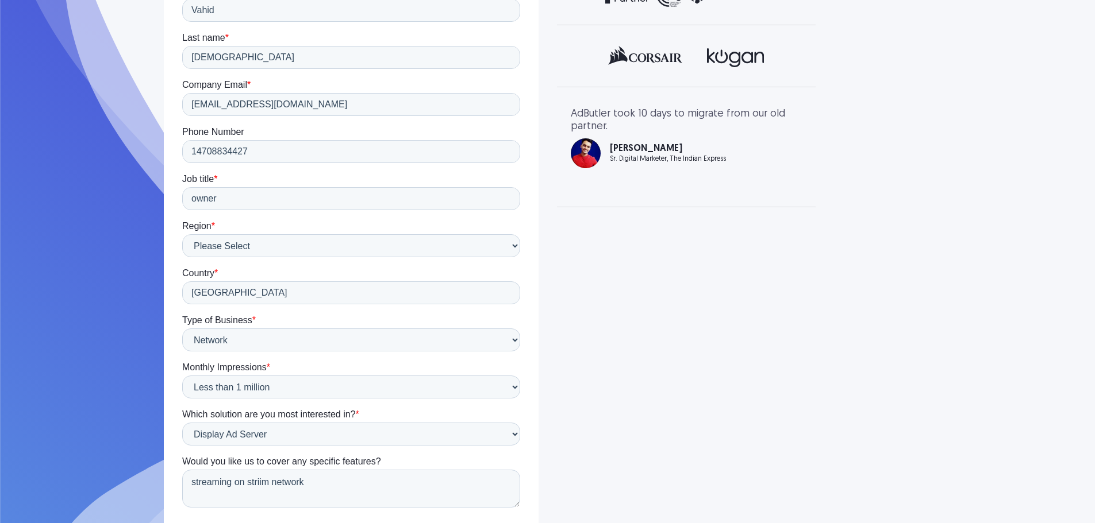
scroll to position [293, 0]
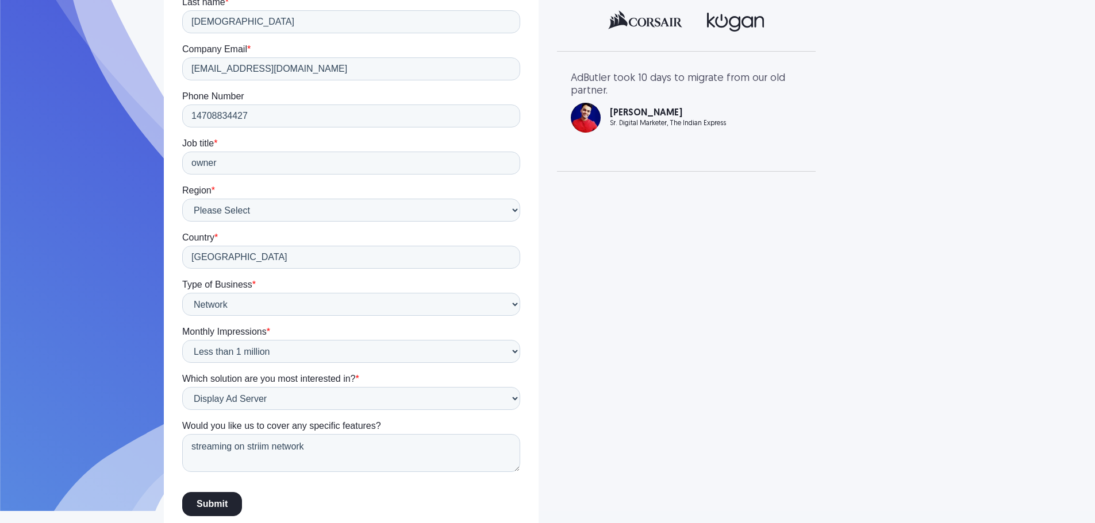
click at [202, 507] on input "Submit" at bounding box center [212, 504] width 60 height 24
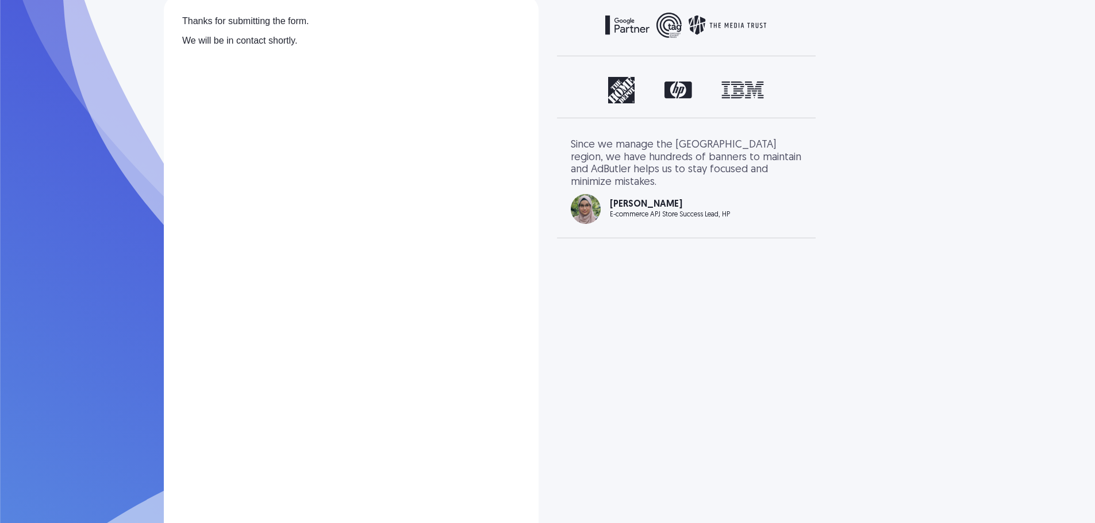
scroll to position [0, 0]
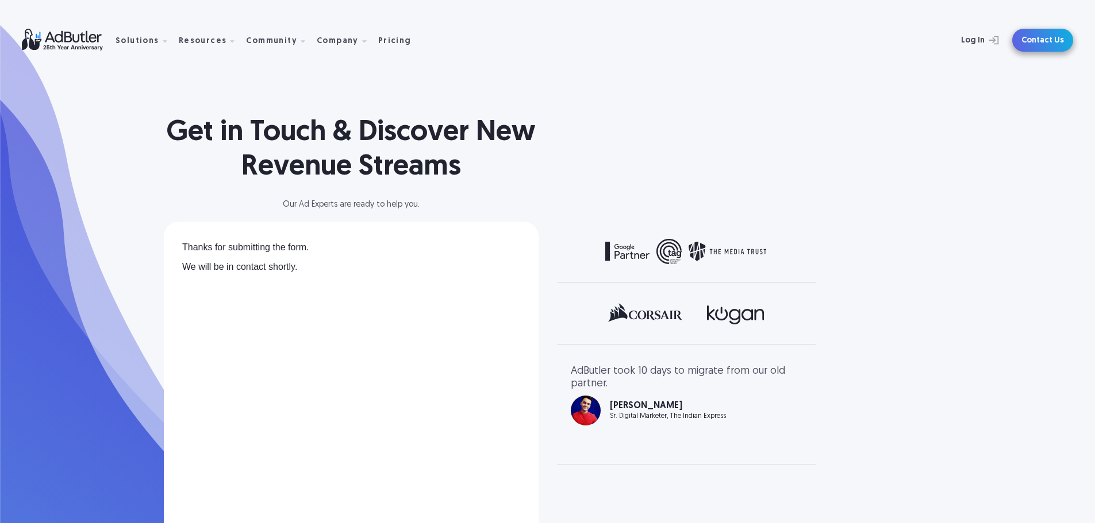
click at [1036, 46] on link "Contact Us" at bounding box center [1042, 40] width 61 height 23
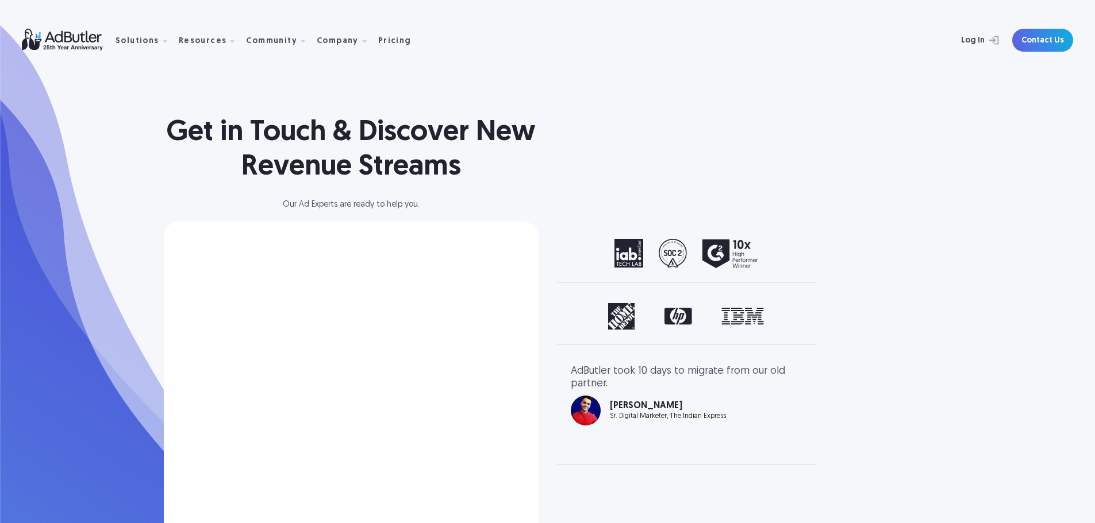
select select "[GEOGRAPHIC_DATA]"
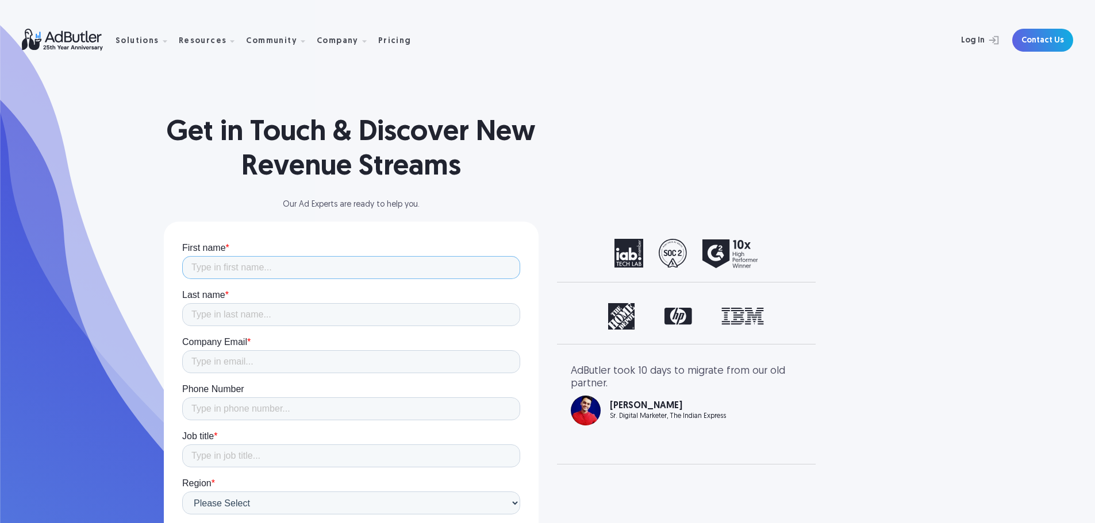
click at [330, 261] on input "First name *" at bounding box center [351, 267] width 338 height 23
type input "Vahid"
type input "[DEMOGRAPHIC_DATA]"
type input "[EMAIL_ADDRESS][DOMAIN_NAME]"
type input "14042732297"
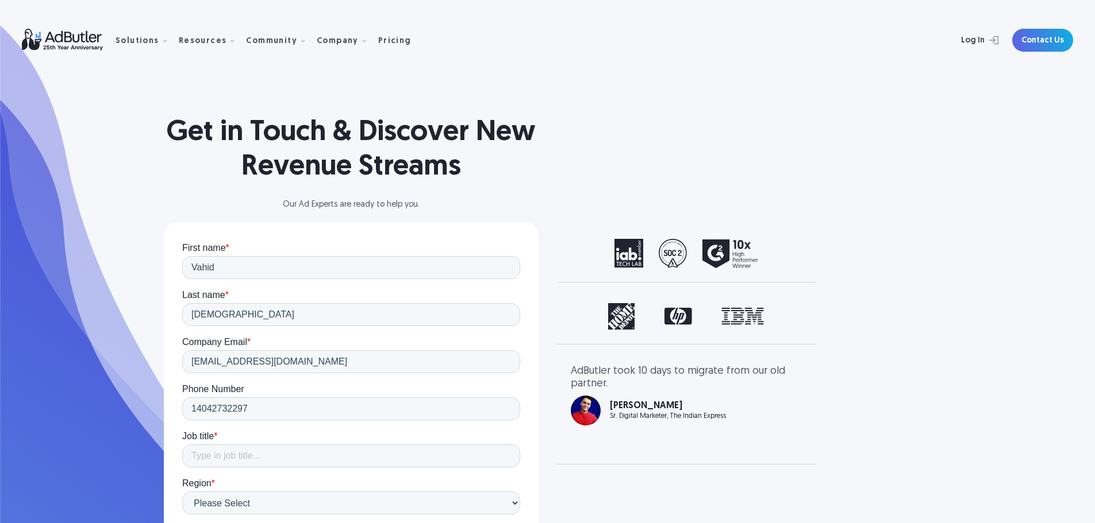
type input "[GEOGRAPHIC_DATA]"
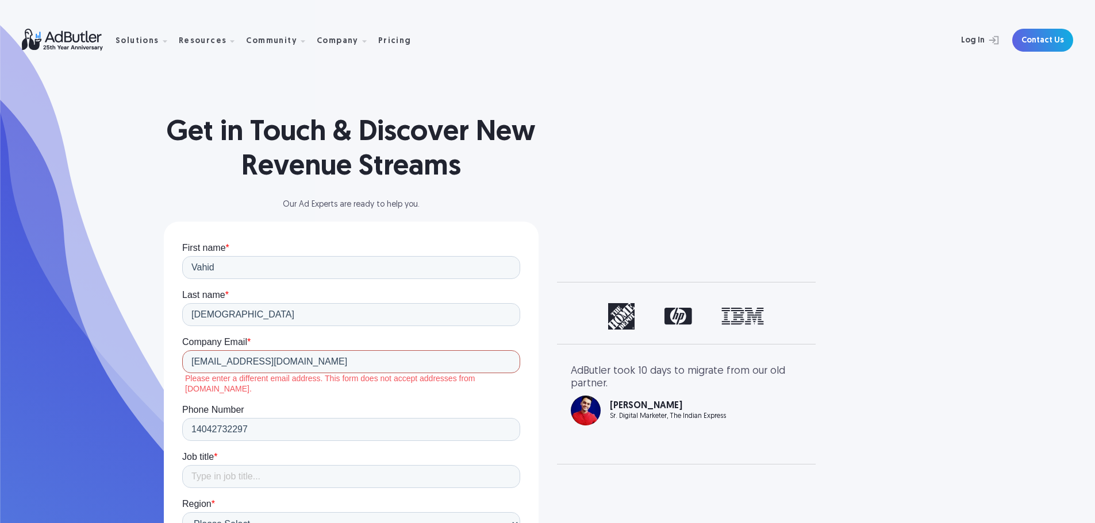
drag, startPoint x: 299, startPoint y: 363, endPoint x: 321, endPoint y: 606, distance: 244.0
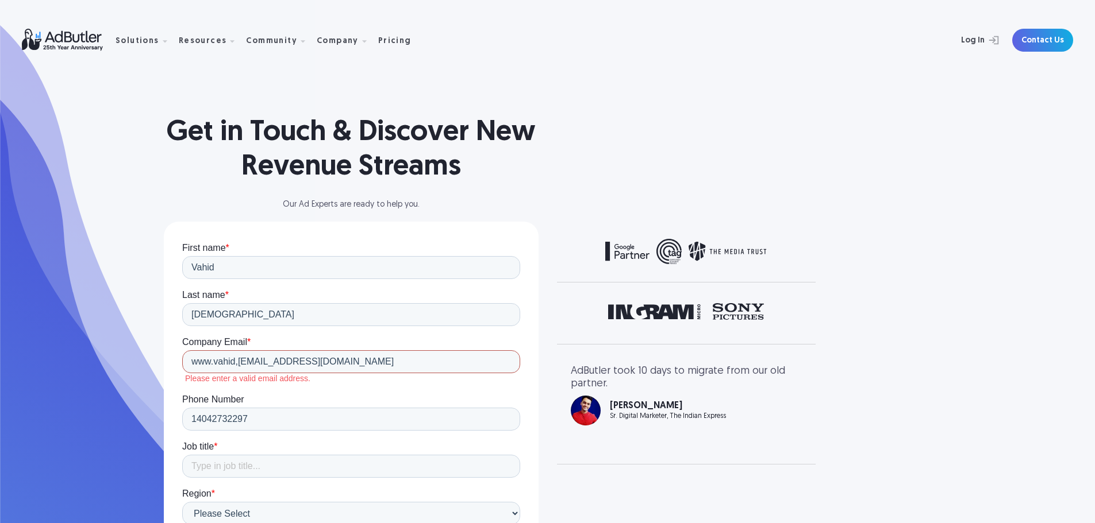
click at [238, 360] on input "www.vahid,[EMAIL_ADDRESS][DOMAIN_NAME]" at bounding box center [351, 362] width 338 height 23
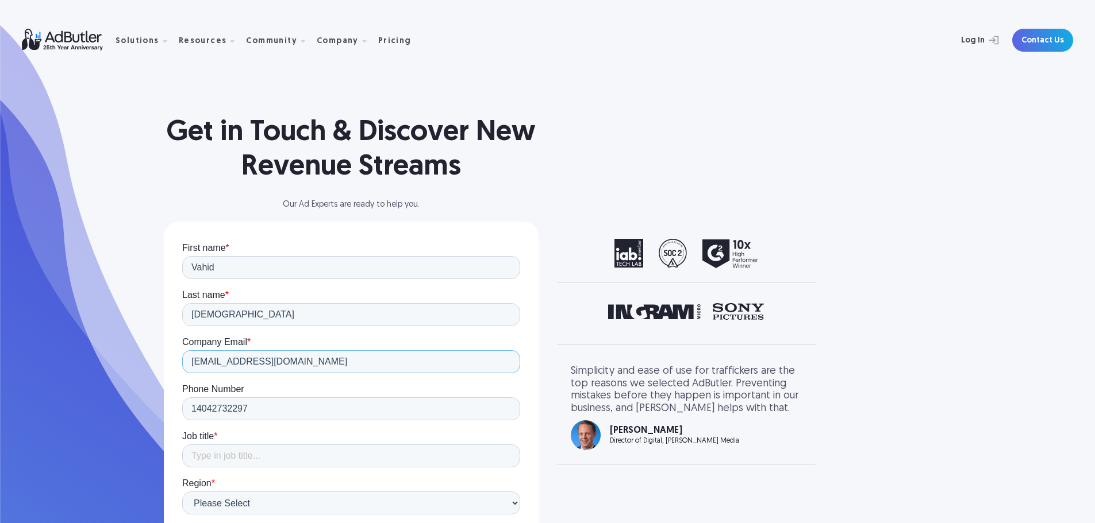
type input "[EMAIL_ADDRESS][DOMAIN_NAME]"
click at [254, 416] on input "14042732297" at bounding box center [351, 409] width 338 height 23
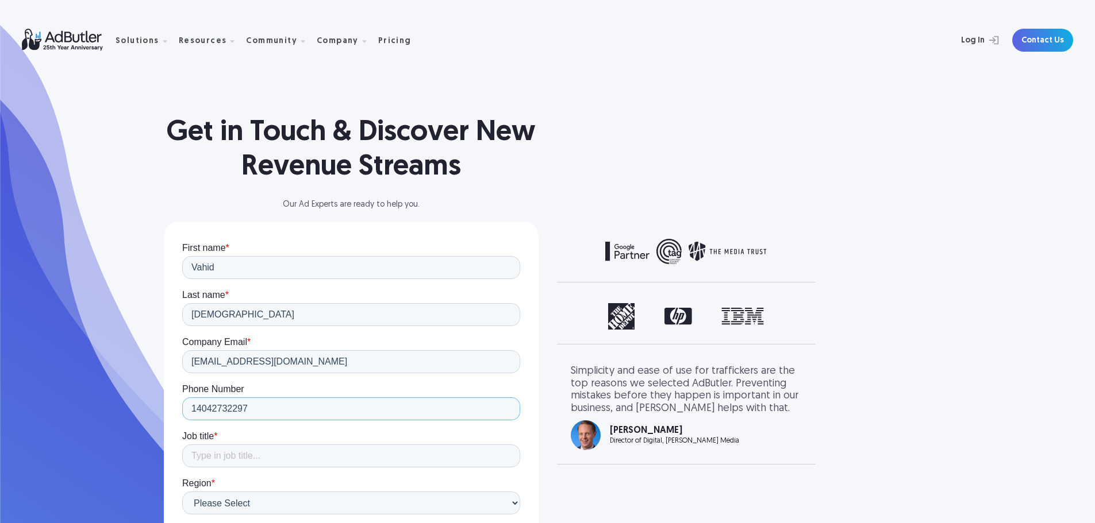
type input "14708834427"
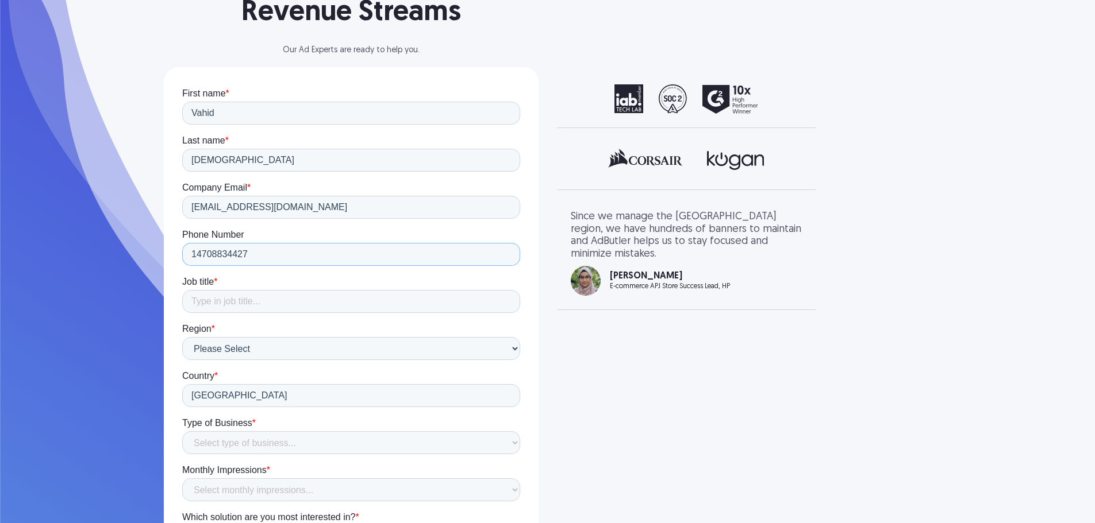
scroll to position [172, 0]
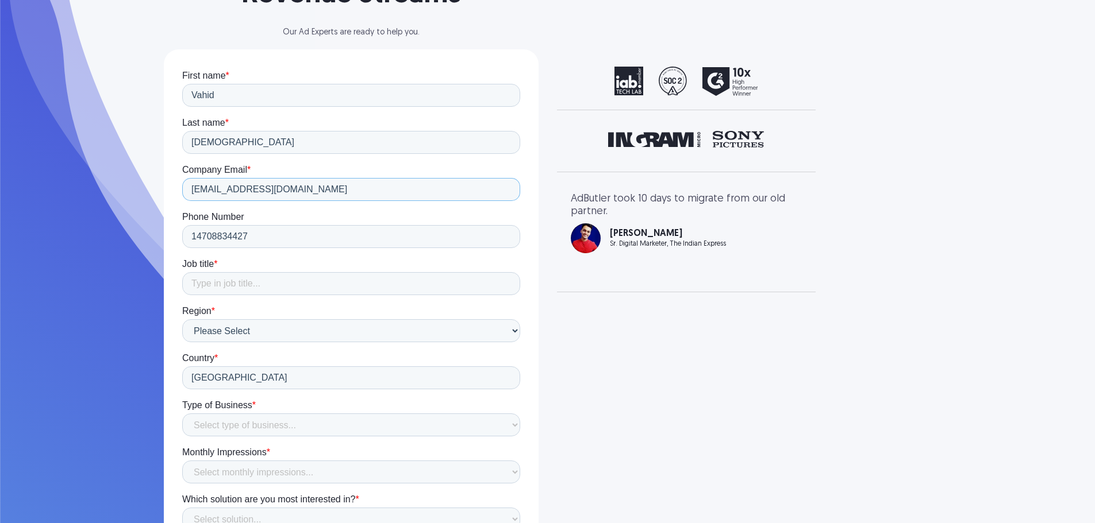
drag, startPoint x: 338, startPoint y: 191, endPoint x: 214, endPoint y: 191, distance: 124.1
click at [214, 191] on input "[EMAIL_ADDRESS][DOMAIN_NAME]" at bounding box center [351, 189] width 338 height 23
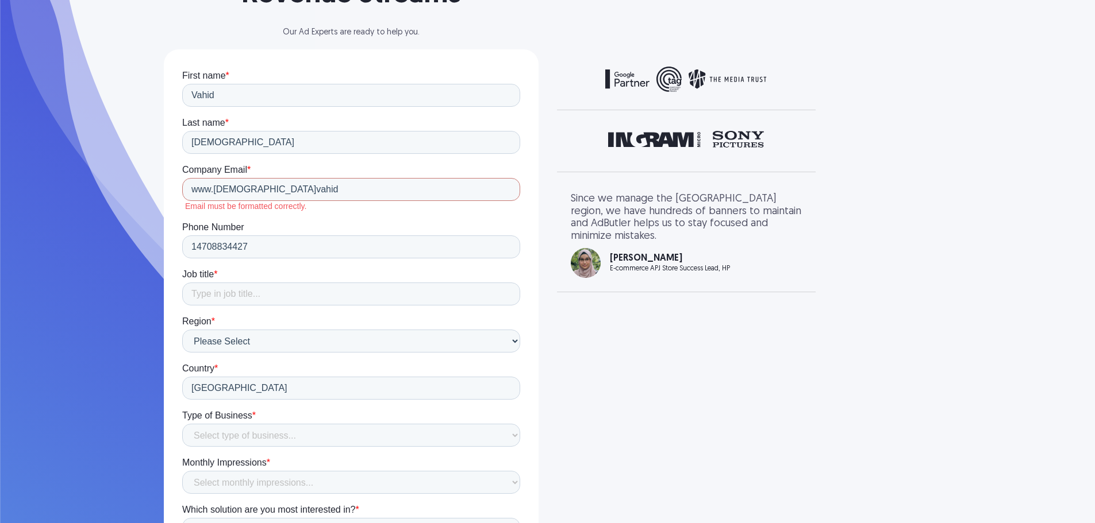
click at [186, 155] on form "First name * [PERSON_NAME] Last name * Bahai Company Email * www.[DEMOGRAPHIC_D…" at bounding box center [351, 363] width 338 height 587
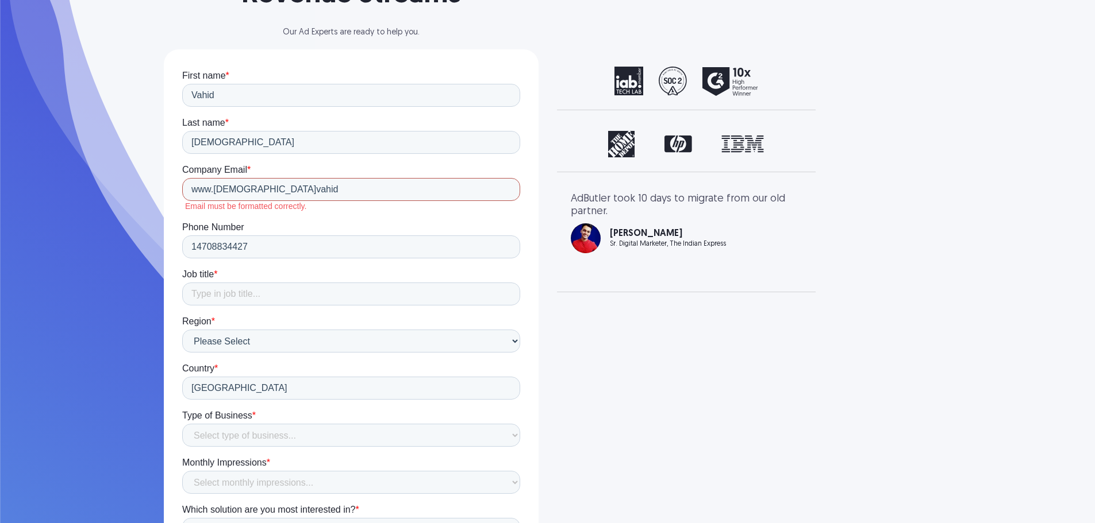
click at [275, 187] on input "www.[DEMOGRAPHIC_DATA]vahid" at bounding box center [351, 189] width 338 height 23
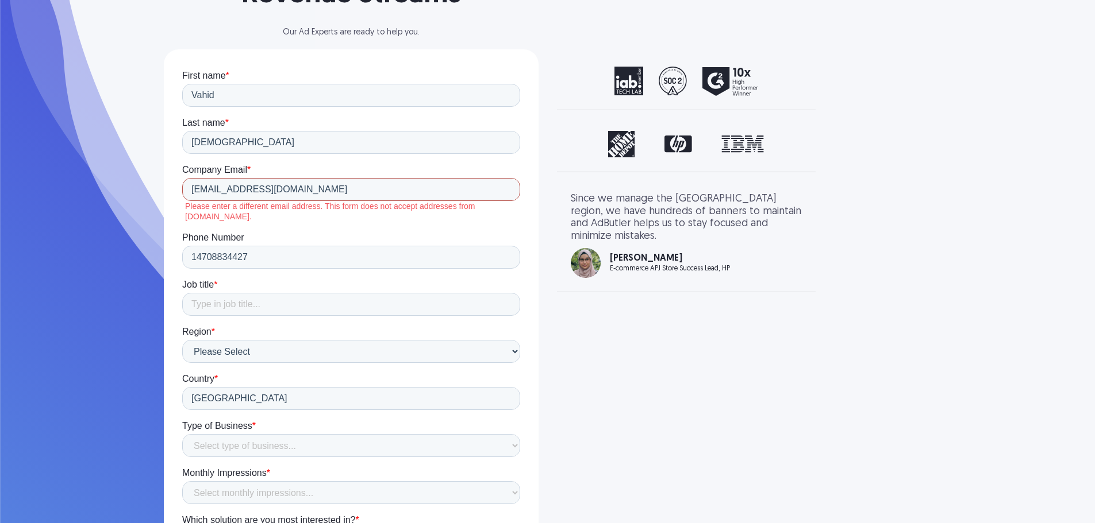
drag, startPoint x: 322, startPoint y: 187, endPoint x: 190, endPoint y: 191, distance: 132.8
click at [190, 191] on input "[EMAIL_ADDRESS][DOMAIN_NAME]" at bounding box center [351, 189] width 338 height 23
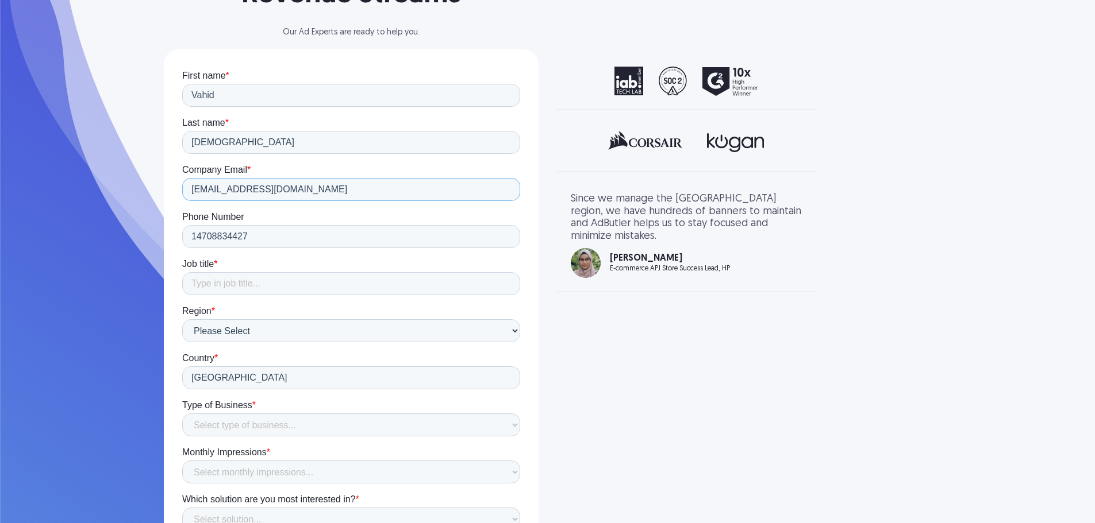
type input "[EMAIL_ADDRESS][DOMAIN_NAME]"
click at [224, 276] on input "Job title *" at bounding box center [351, 283] width 338 height 23
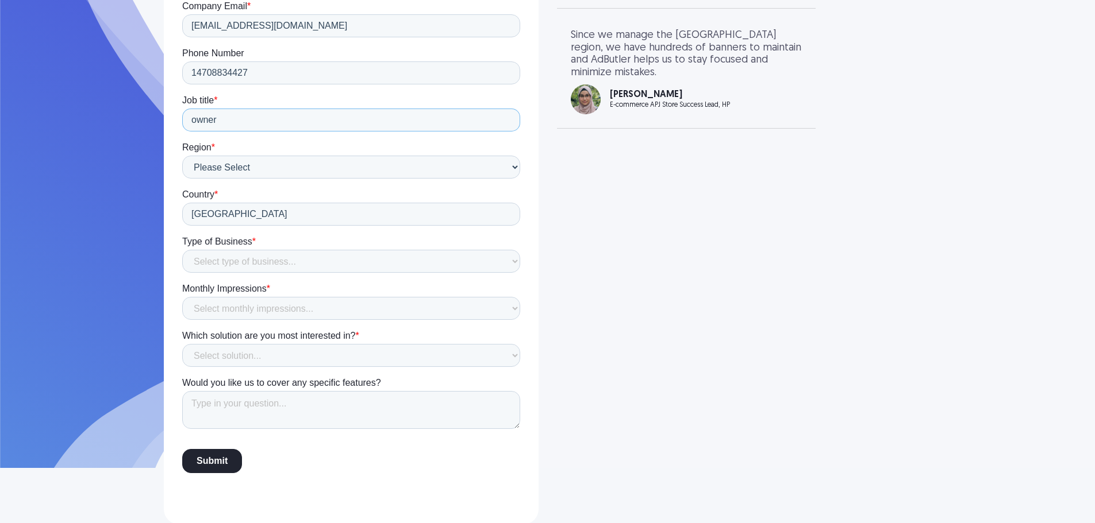
scroll to position [337, 0]
type input "owner"
click at [230, 258] on select "Select type of business... Publisher Advertiser Brand Agency Network SSP DSP Ex…" at bounding box center [351, 260] width 338 height 23
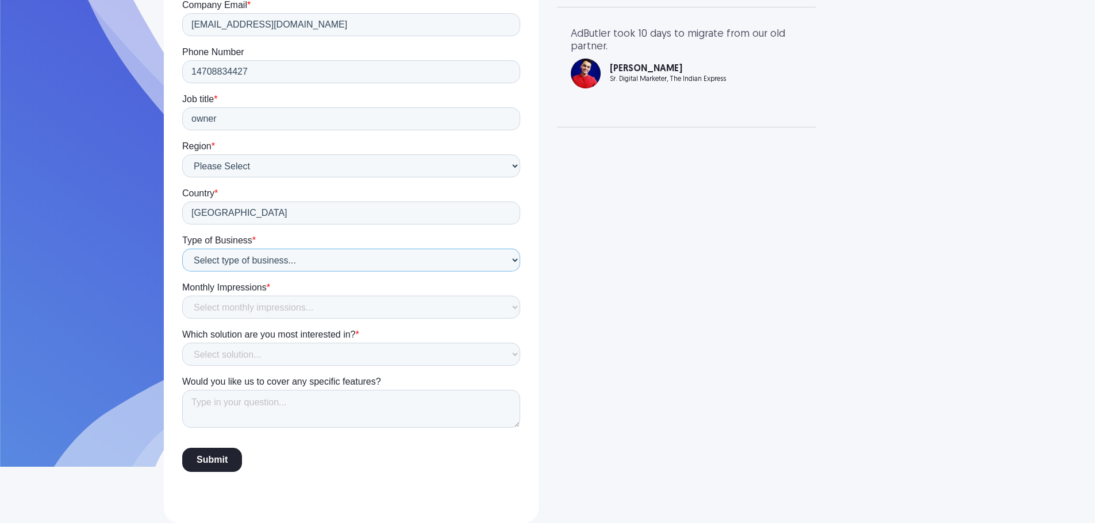
select select "Network"
click at [182, 272] on select "Select type of business... Publisher Advertiser Brand Agency Network SSP DSP Ex…" at bounding box center [351, 260] width 338 height 23
click at [244, 307] on select "Select monthly impressions... Less than 1 million 1 - 10 million 10 - 100 milli…" at bounding box center [351, 307] width 338 height 23
select select "Less than 1 million"
click at [182, 319] on select "Select monthly impressions... Less than 1 million 1 - 10 million 10 - 100 milli…" at bounding box center [351, 307] width 338 height 23
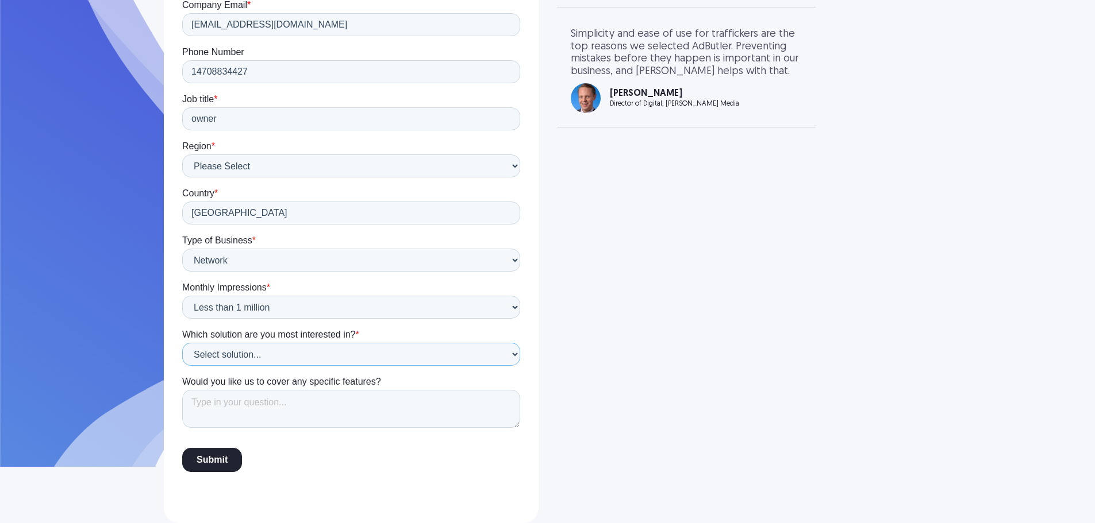
click at [244, 353] on select "Select solution... Display Ad Server Supply-Side Programmatic Video Ad Server M…" at bounding box center [351, 354] width 338 height 23
select select "Display Ad Server"
click at [182, 366] on select "Select solution... Display Ad Server Supply-Side Programmatic Video Ad Server M…" at bounding box center [351, 354] width 338 height 23
click at [236, 406] on textarea "Would you like us to cover any specific features?" at bounding box center [351, 409] width 338 height 38
type textarea "i want to stream advertisers on my app and website"
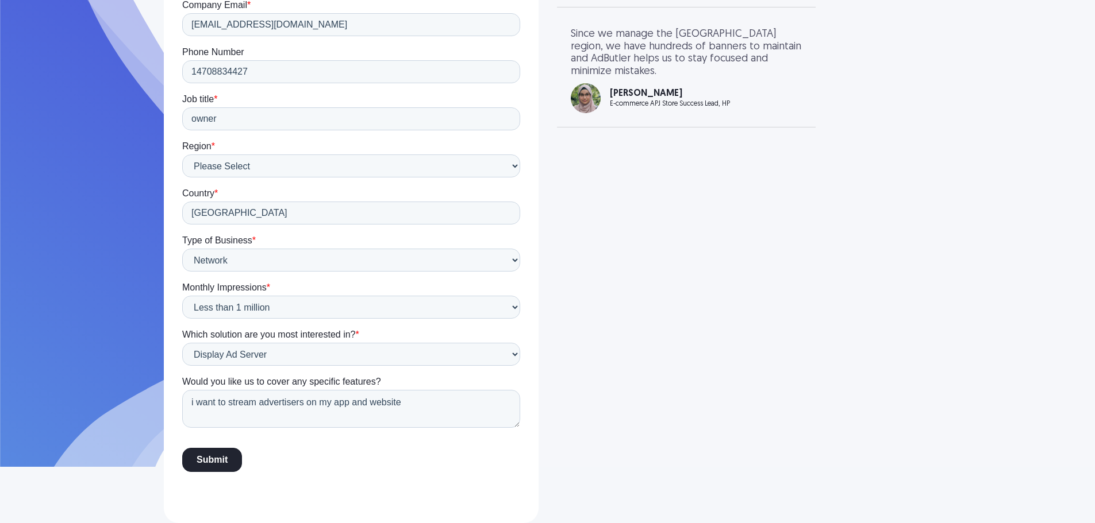
click at [209, 461] on input "Submit" at bounding box center [212, 460] width 60 height 24
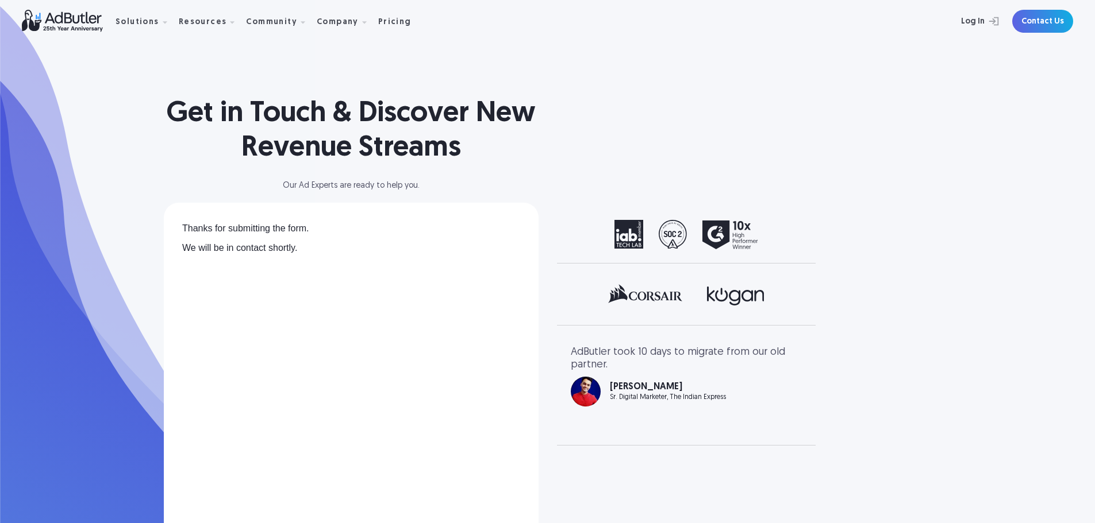
scroll to position [0, 0]
